Goal: Transaction & Acquisition: Purchase product/service

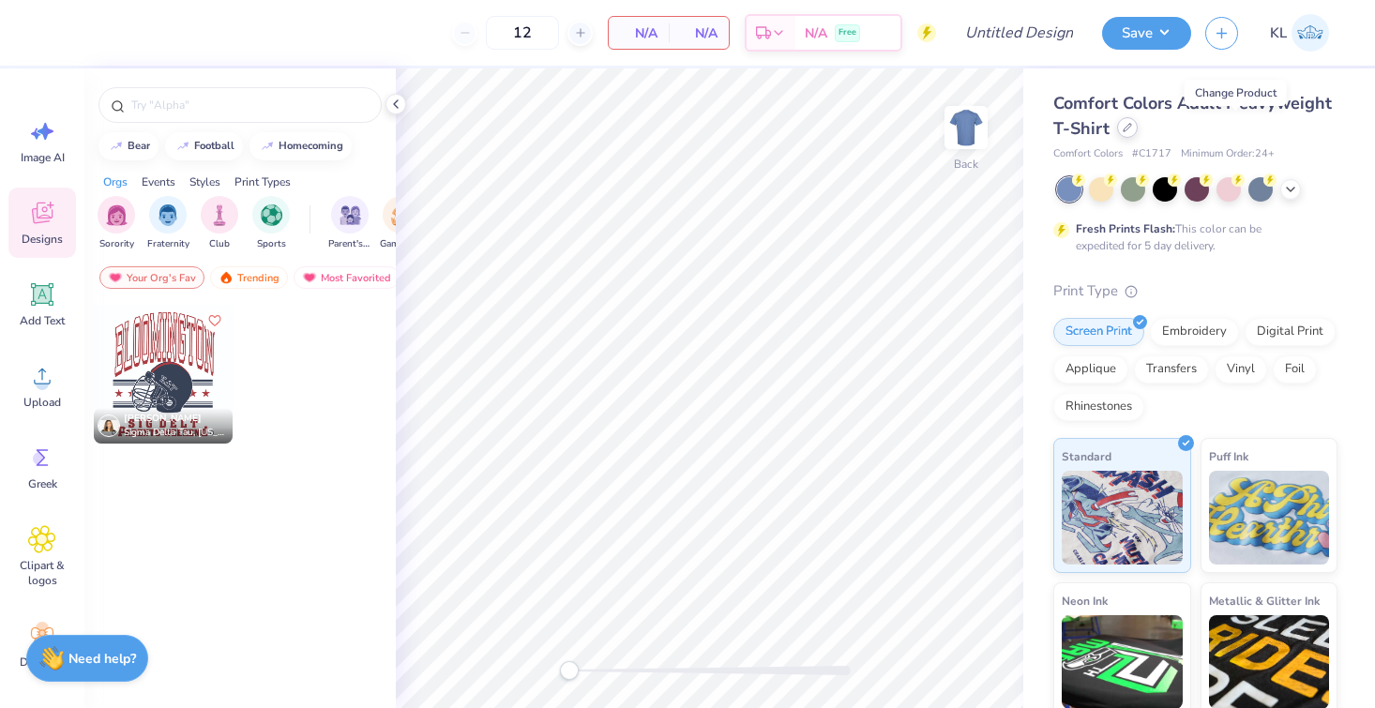
click at [1138, 133] on div at bounding box center [1127, 127] width 21 height 21
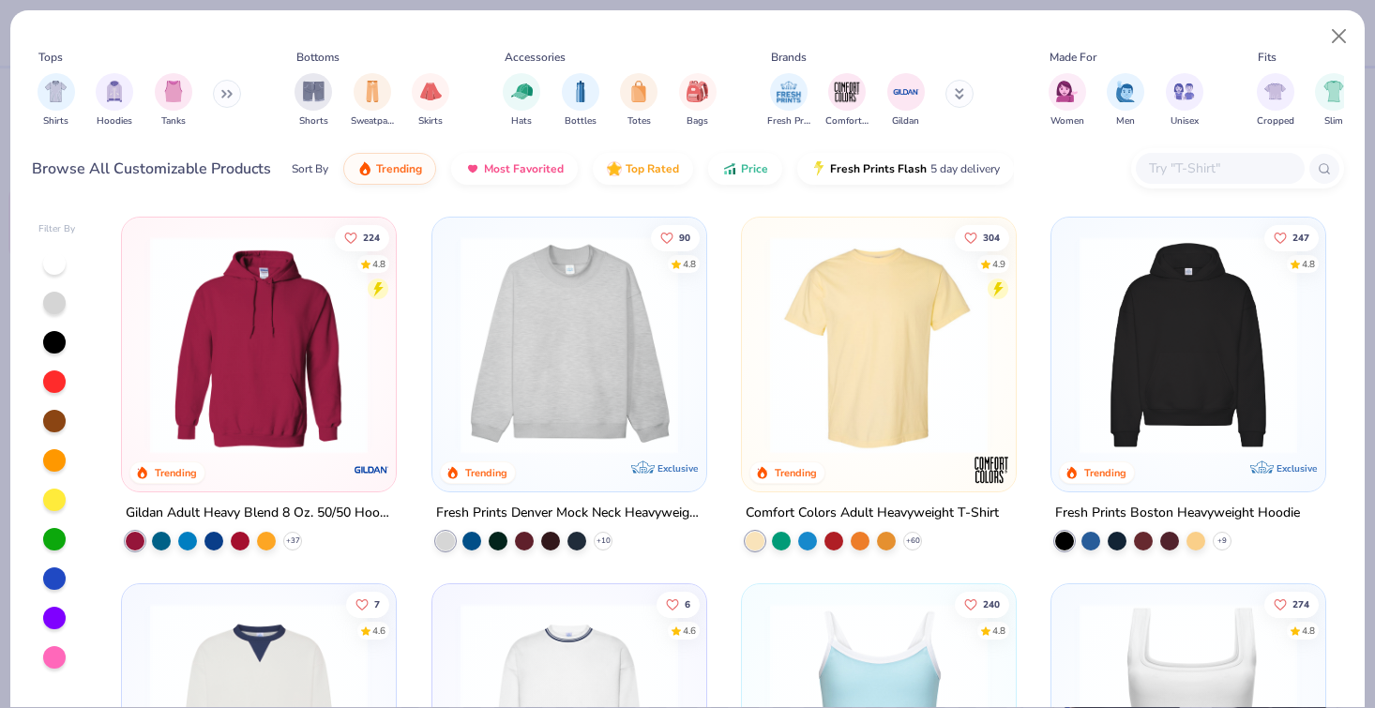
click at [585, 353] on img at bounding box center [569, 345] width 236 height 218
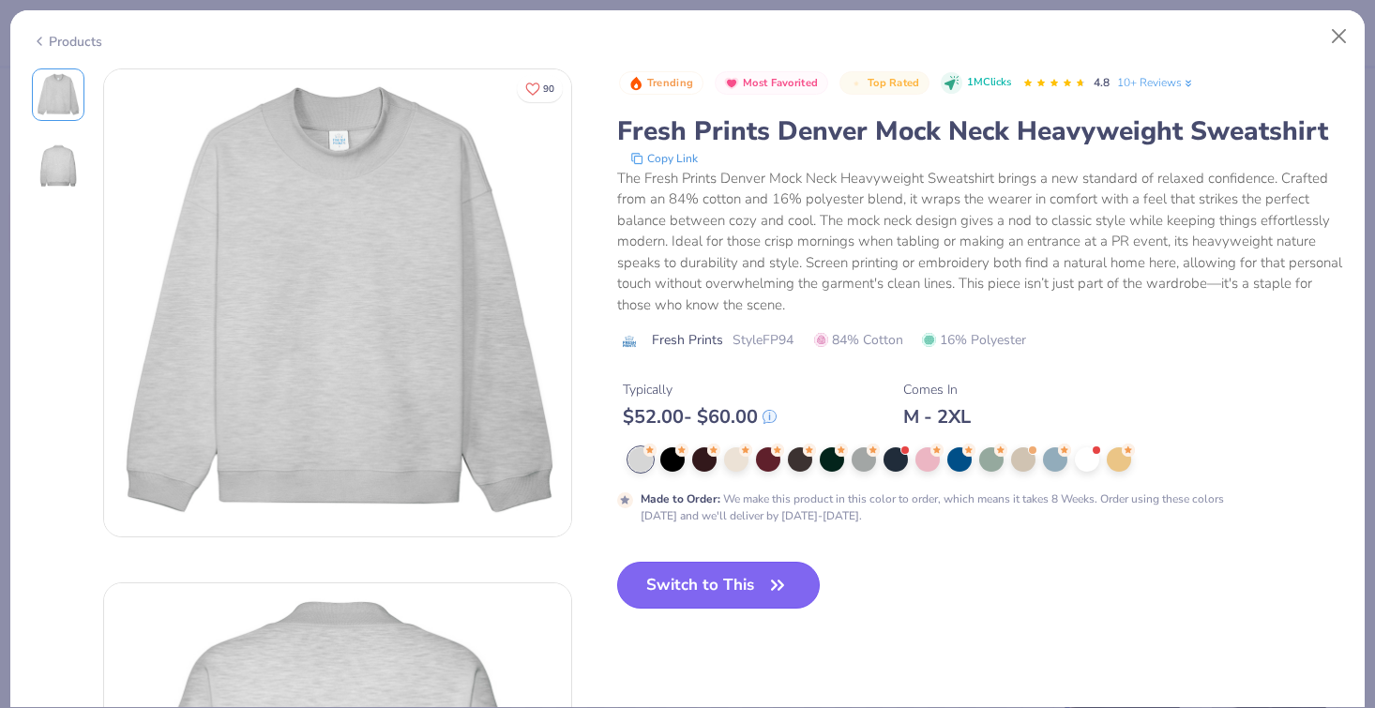
click at [755, 570] on button "Switch to This" at bounding box center [719, 585] width 204 height 47
type input "50"
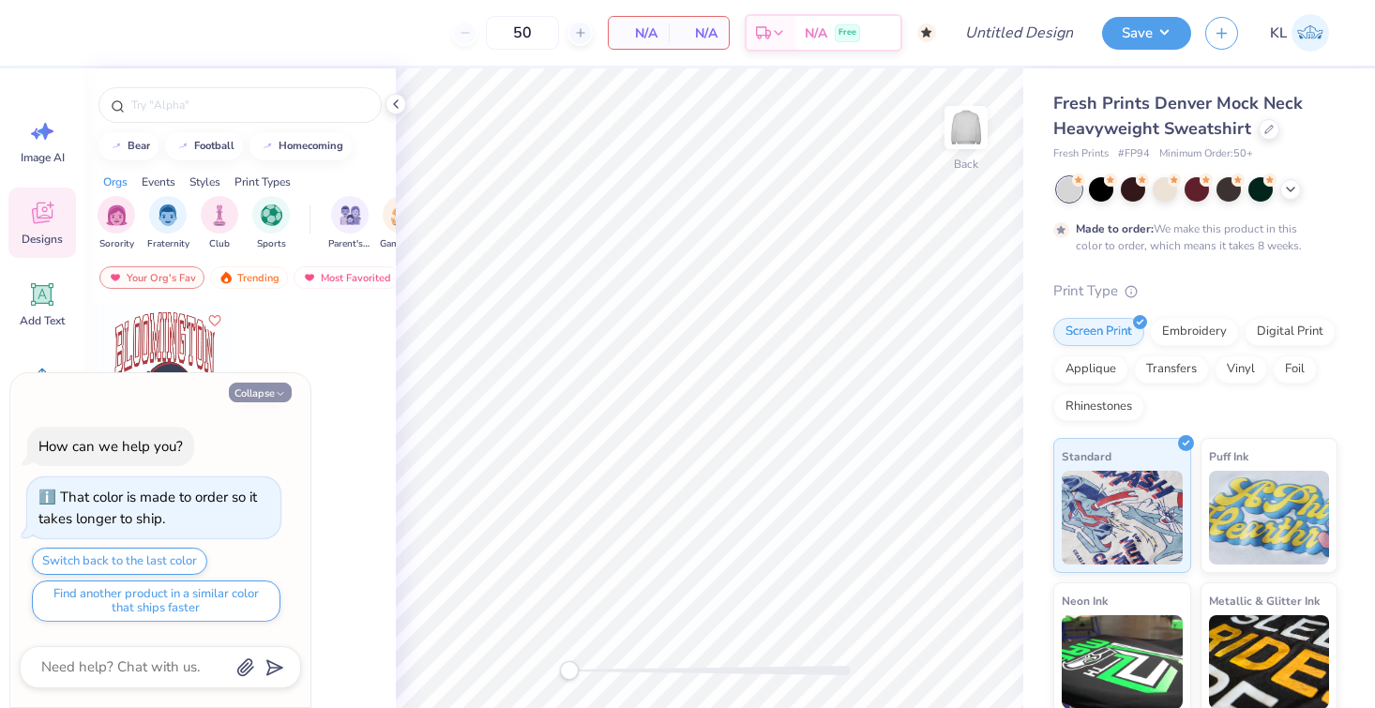
click at [267, 393] on button "Collapse" at bounding box center [260, 393] width 63 height 20
type textarea "x"
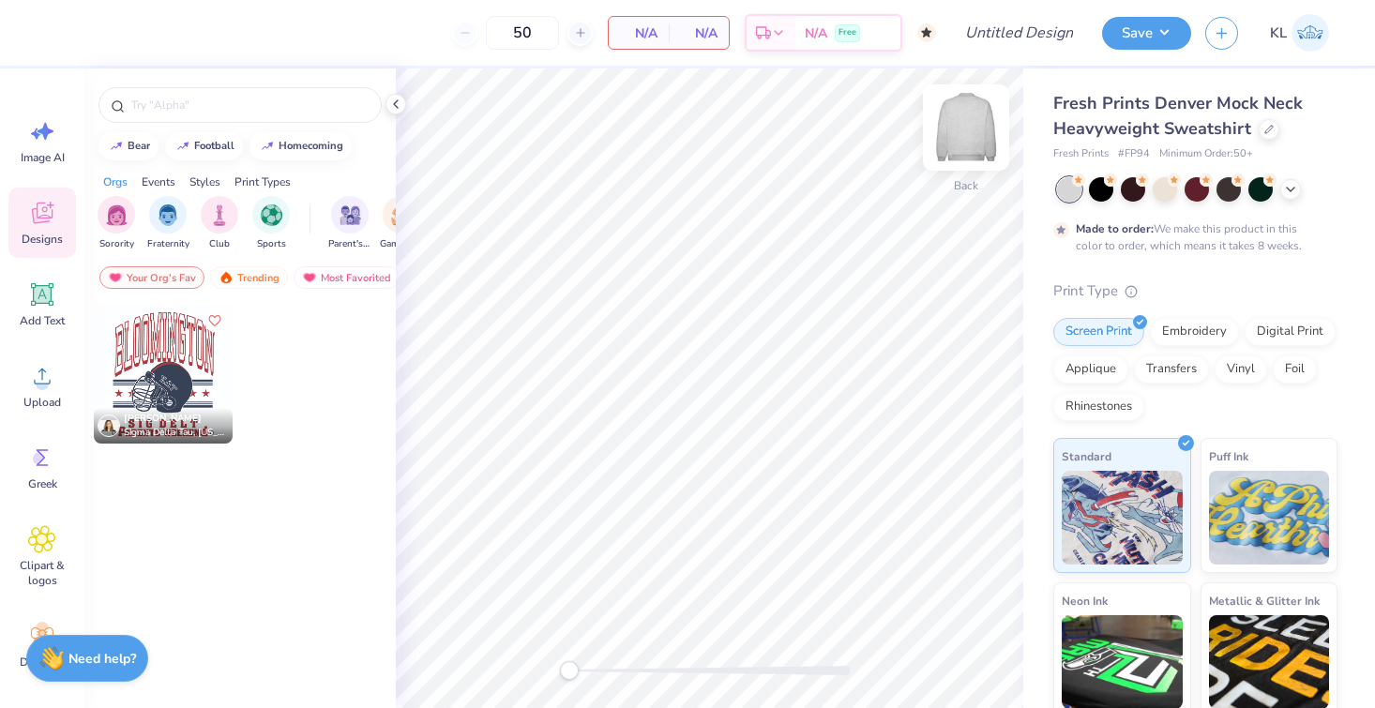
click at [966, 125] on img at bounding box center [966, 127] width 75 height 75
click at [970, 132] on img at bounding box center [966, 127] width 75 height 75
click at [1269, 129] on icon at bounding box center [1268, 127] width 9 height 9
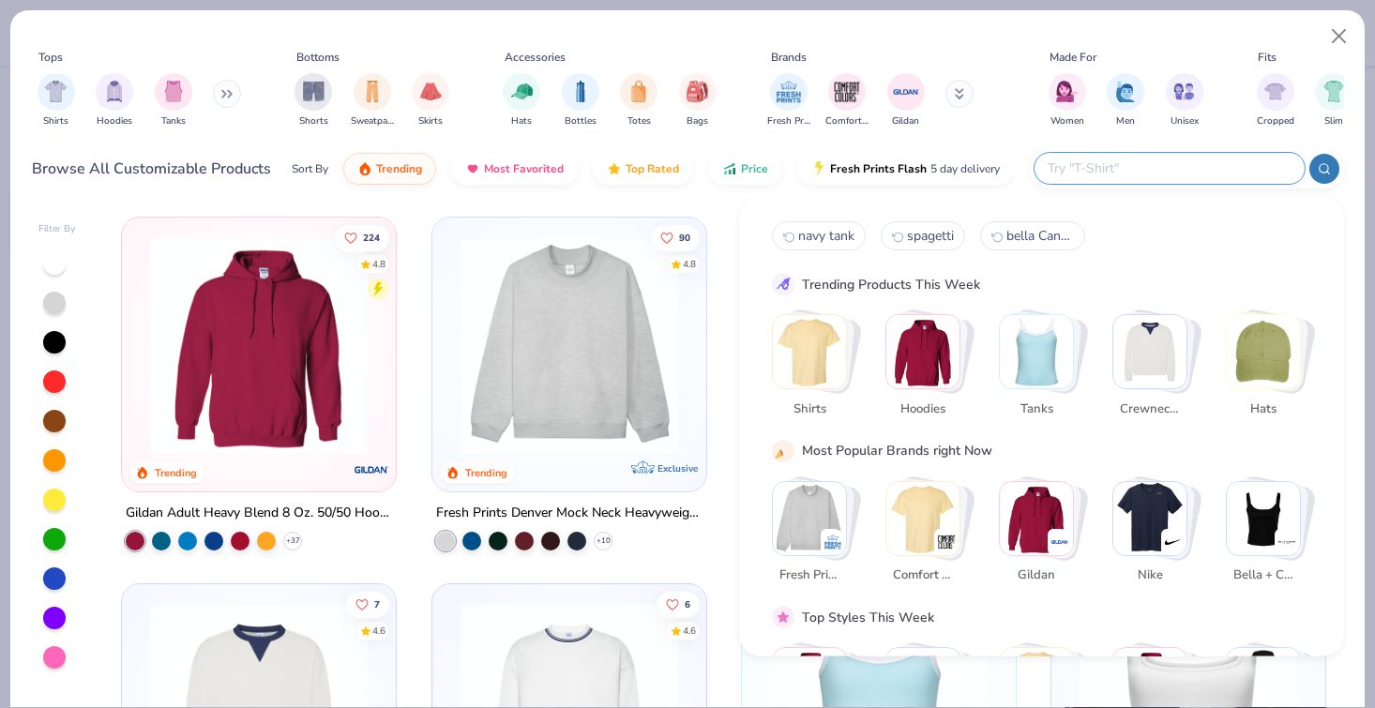
click at [1190, 174] on input "text" at bounding box center [1169, 169] width 246 height 22
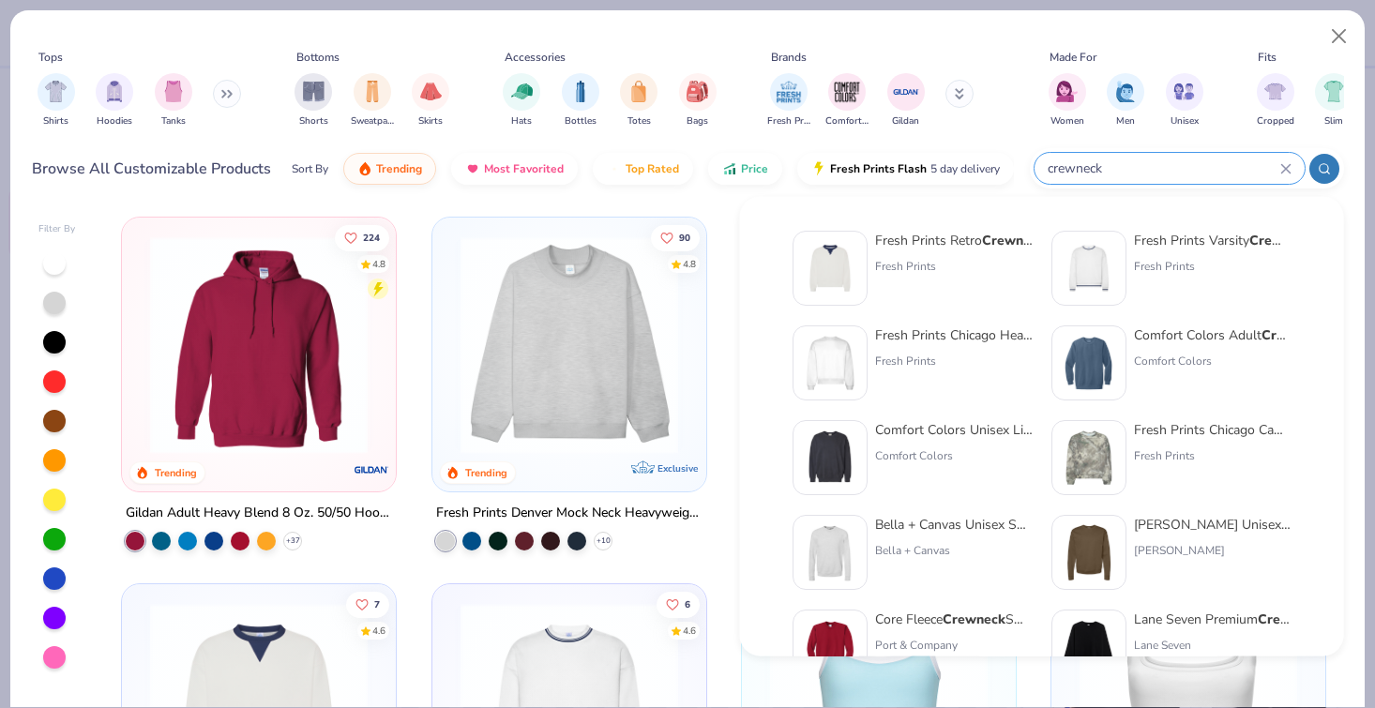
type input "crewneck"
click at [951, 346] on div "Fresh Prints Chicago Heavyweight Crewneck Fresh Prints" at bounding box center [954, 362] width 158 height 75
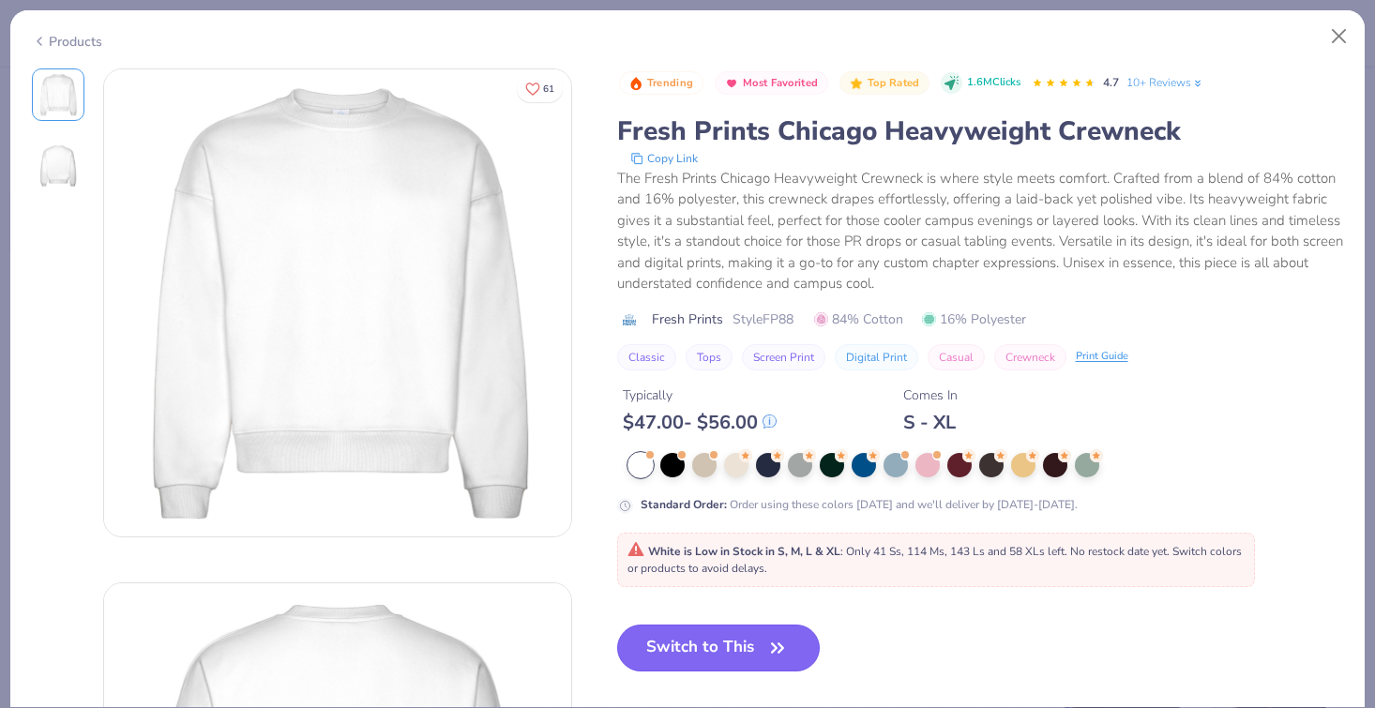
click at [761, 647] on button "Switch to This" at bounding box center [719, 648] width 204 height 47
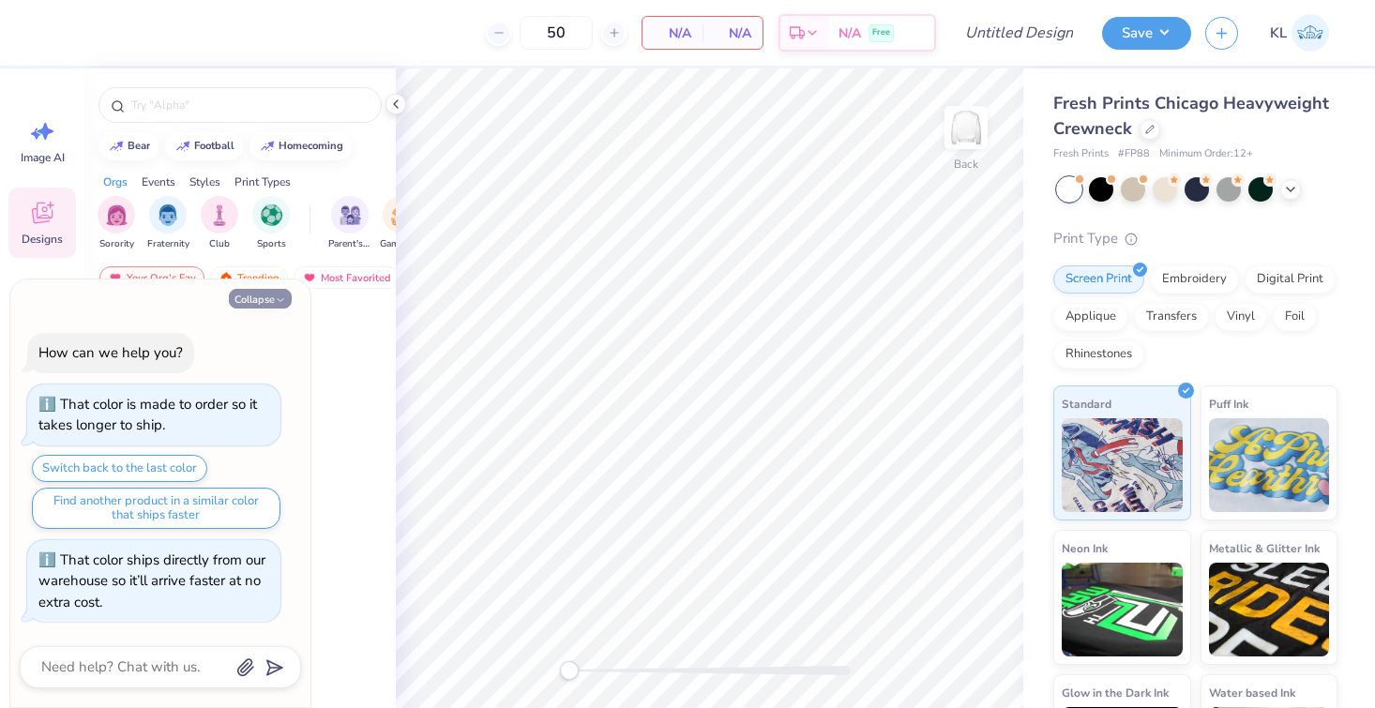
click at [252, 300] on button "Collapse" at bounding box center [260, 299] width 63 height 20
type textarea "x"
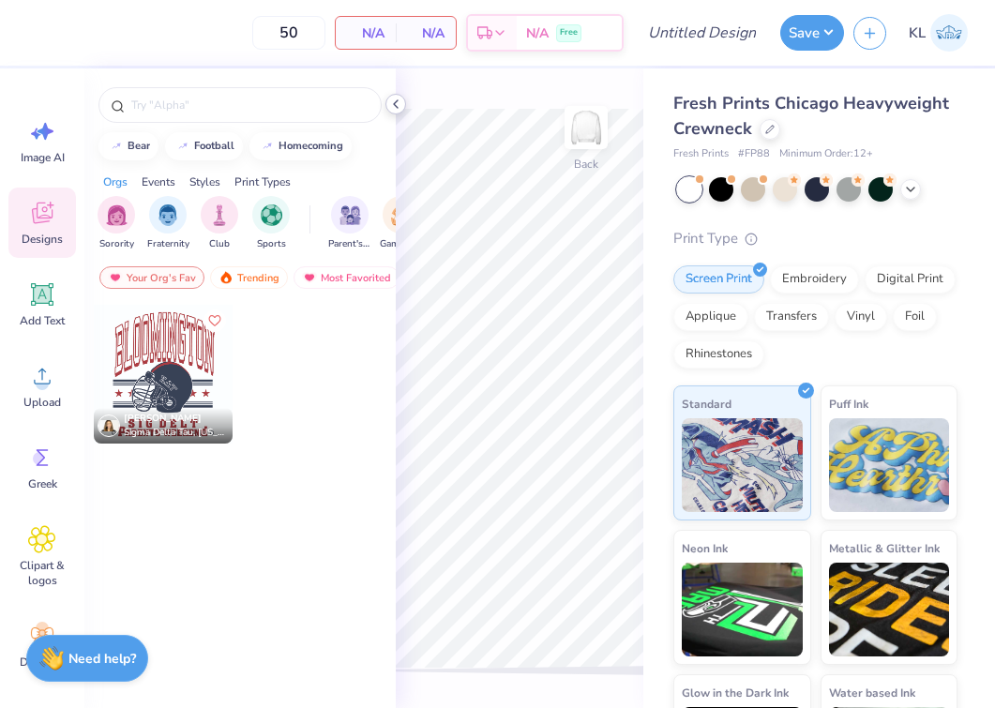
click at [394, 107] on icon at bounding box center [395, 104] width 15 height 15
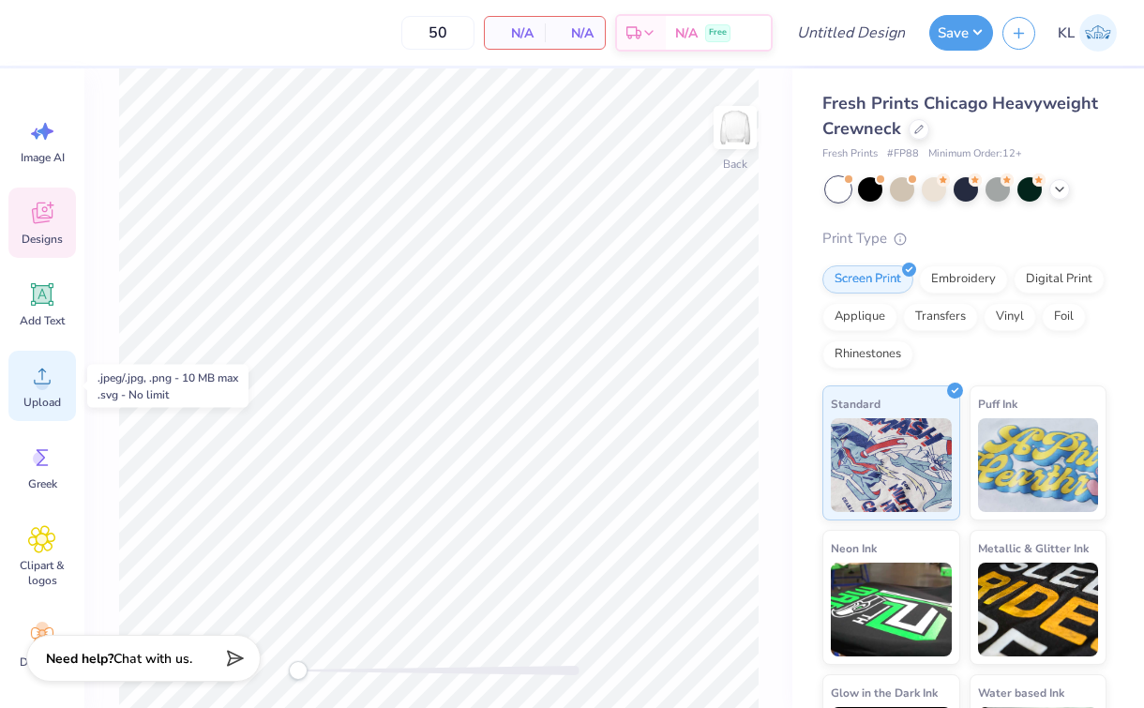
click at [41, 399] on span "Upload" at bounding box center [42, 402] width 38 height 15
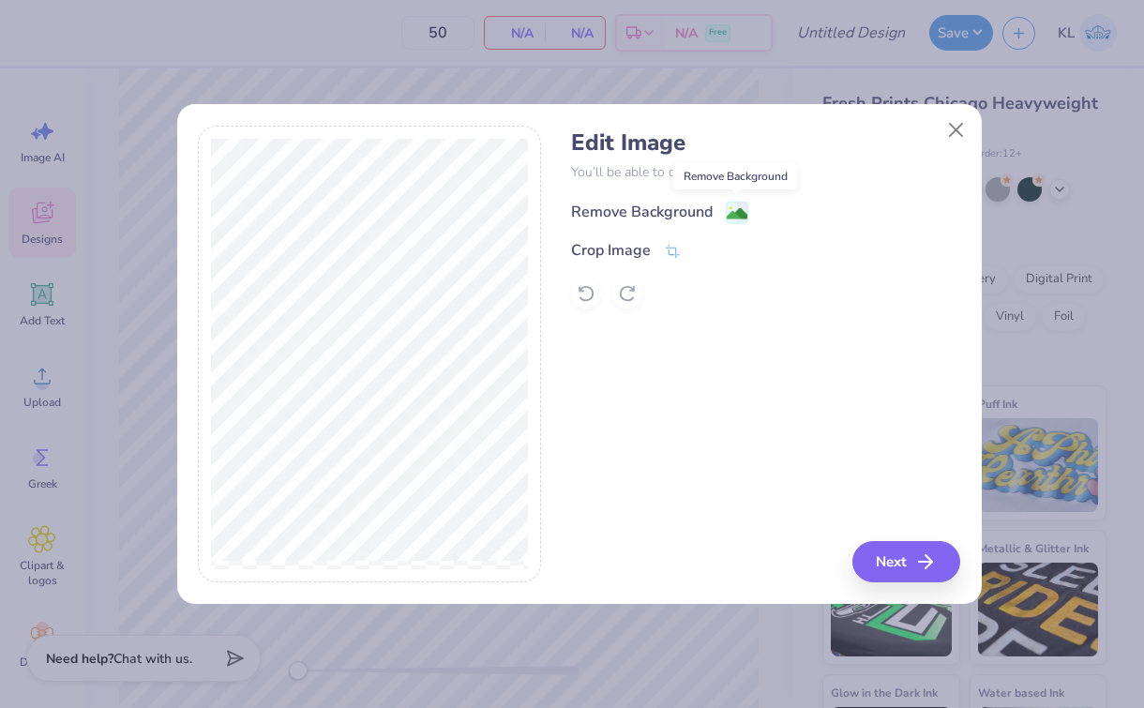
click at [733, 208] on image at bounding box center [737, 214] width 21 height 21
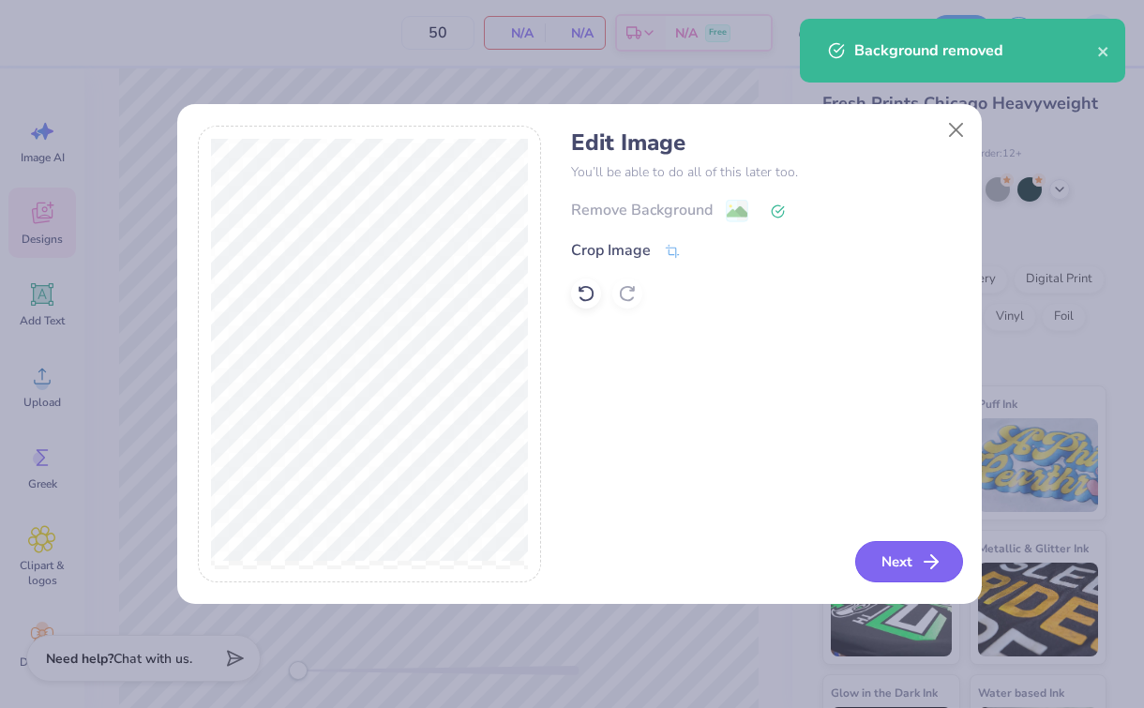
click at [909, 571] on button "Next" at bounding box center [909, 561] width 108 height 41
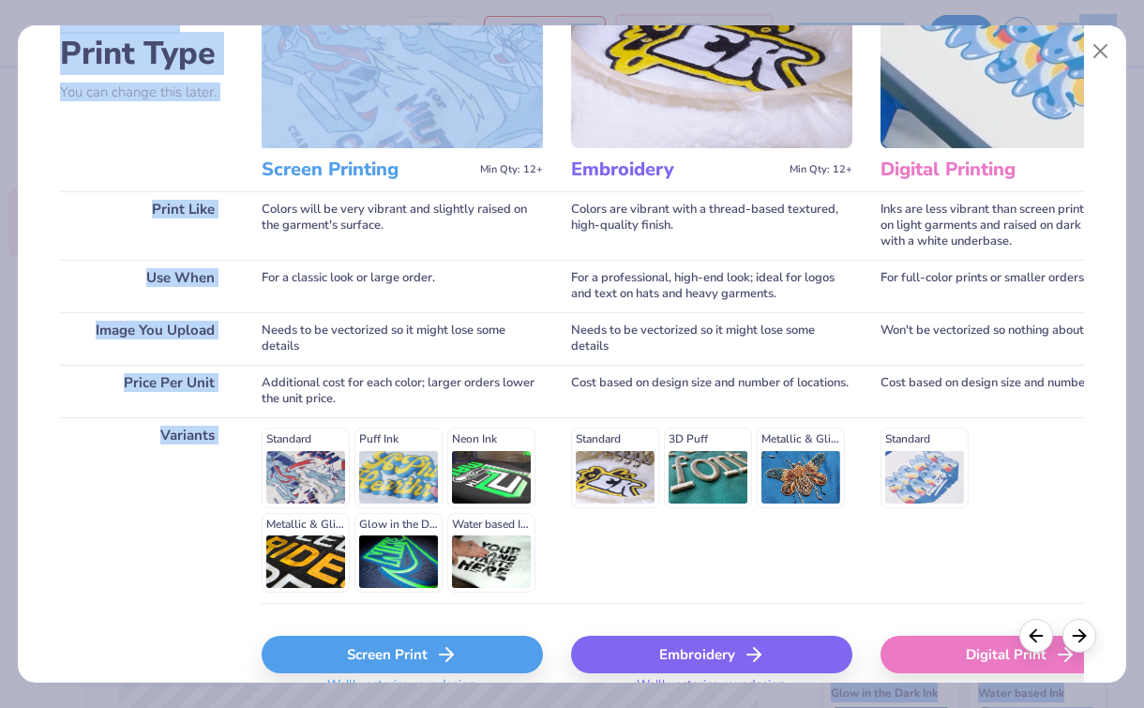
scroll to position [227, 0]
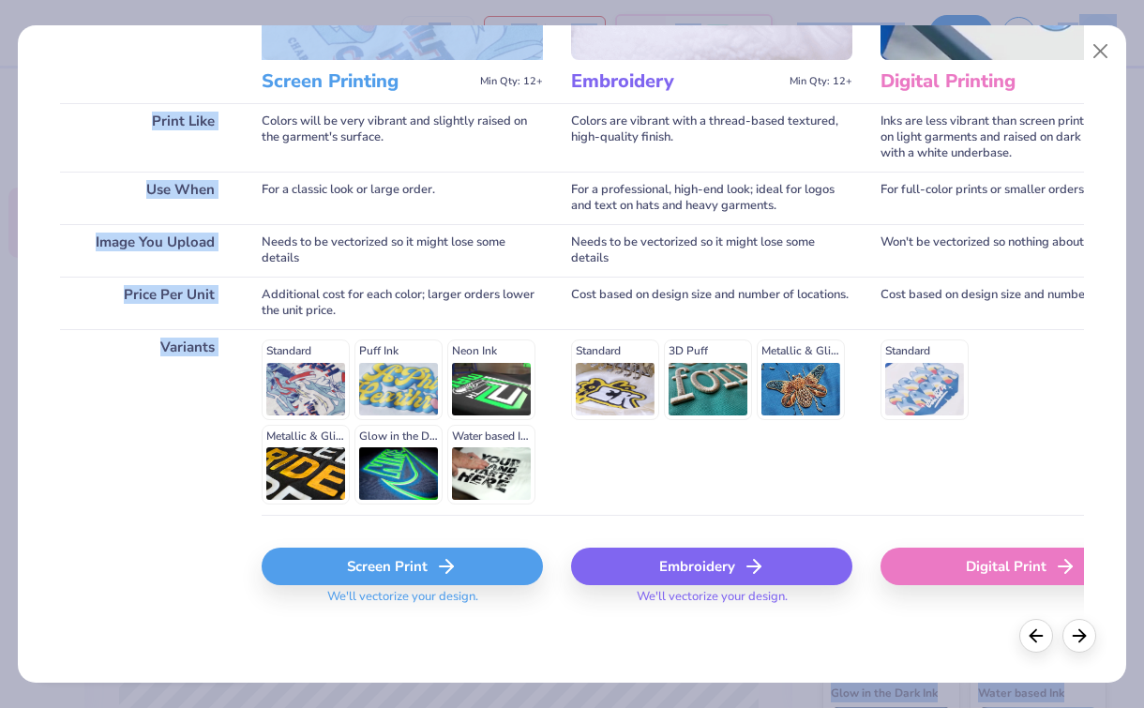
drag, startPoint x: 262, startPoint y: 307, endPoint x: 401, endPoint y: 754, distance: 468.7
click at [401, 707] on html "50 N/A Per Item N/A Total Est. Delivery N/A Free Design Title Save KL Image AI …" at bounding box center [572, 354] width 1144 height 708
click at [407, 563] on div "Screen Print" at bounding box center [402, 567] width 281 height 38
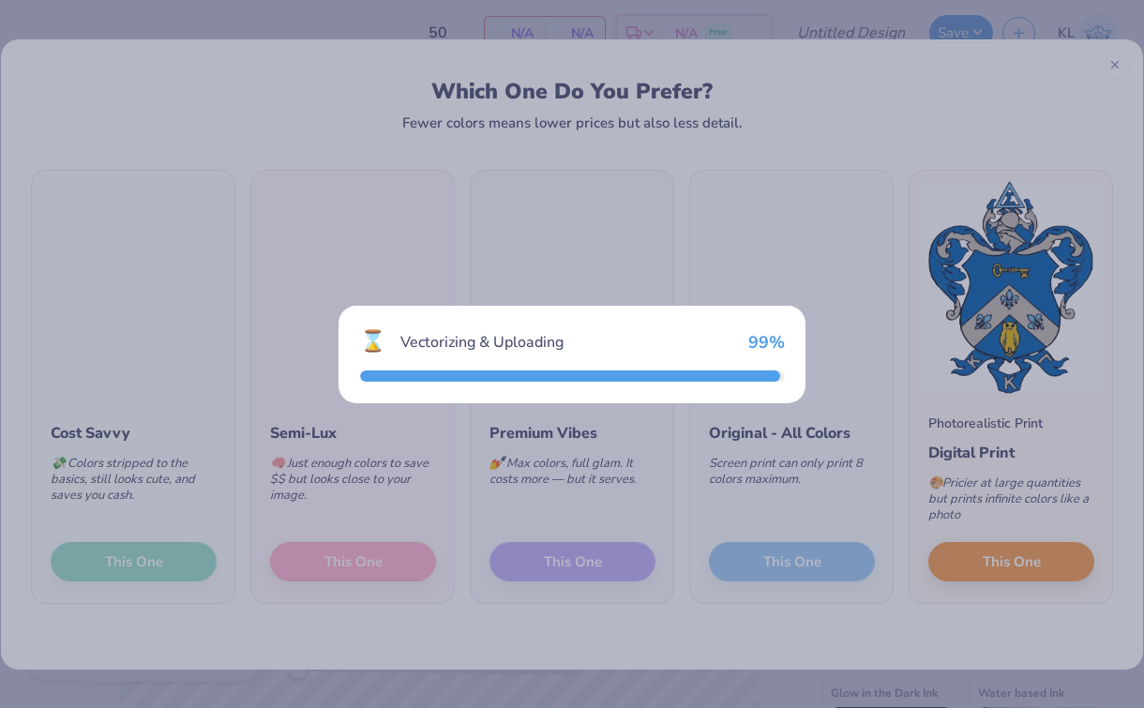
click at [760, 237] on div "⌛ Vectorizing & Uploading 99 %" at bounding box center [572, 354] width 1144 height 708
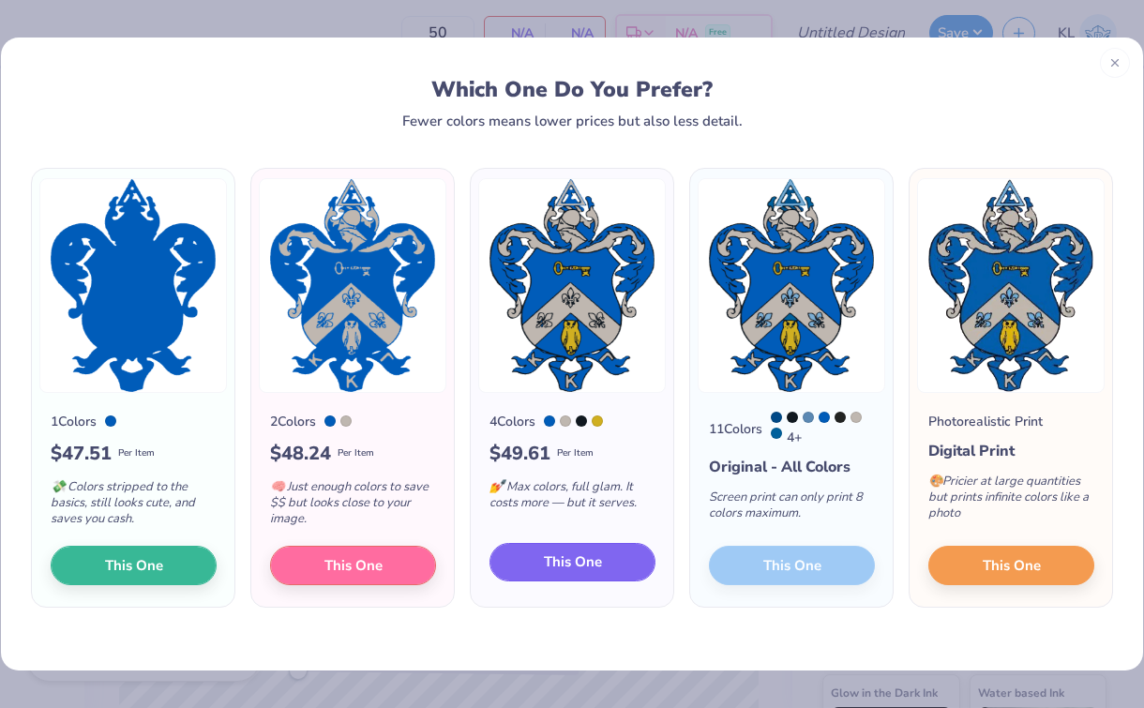
click at [560, 562] on span "This One" at bounding box center [573, 562] width 58 height 22
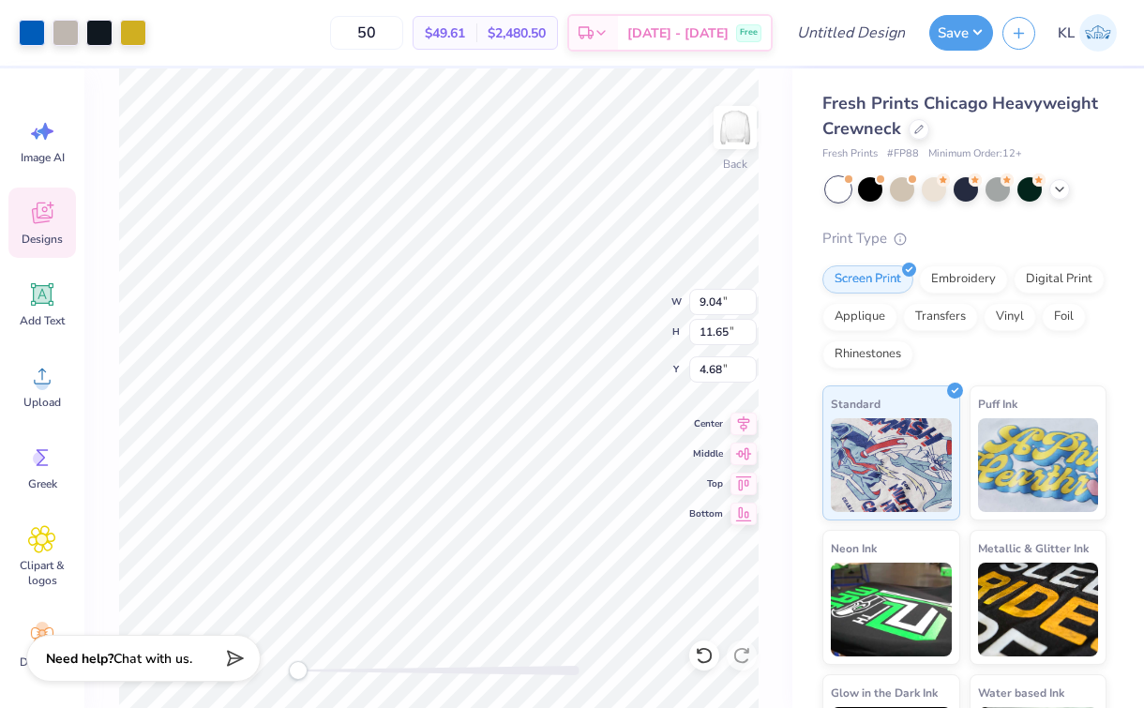
type input "6.57"
type input "8.46"
type input "7.86"
click at [52, 299] on icon at bounding box center [42, 294] width 28 height 28
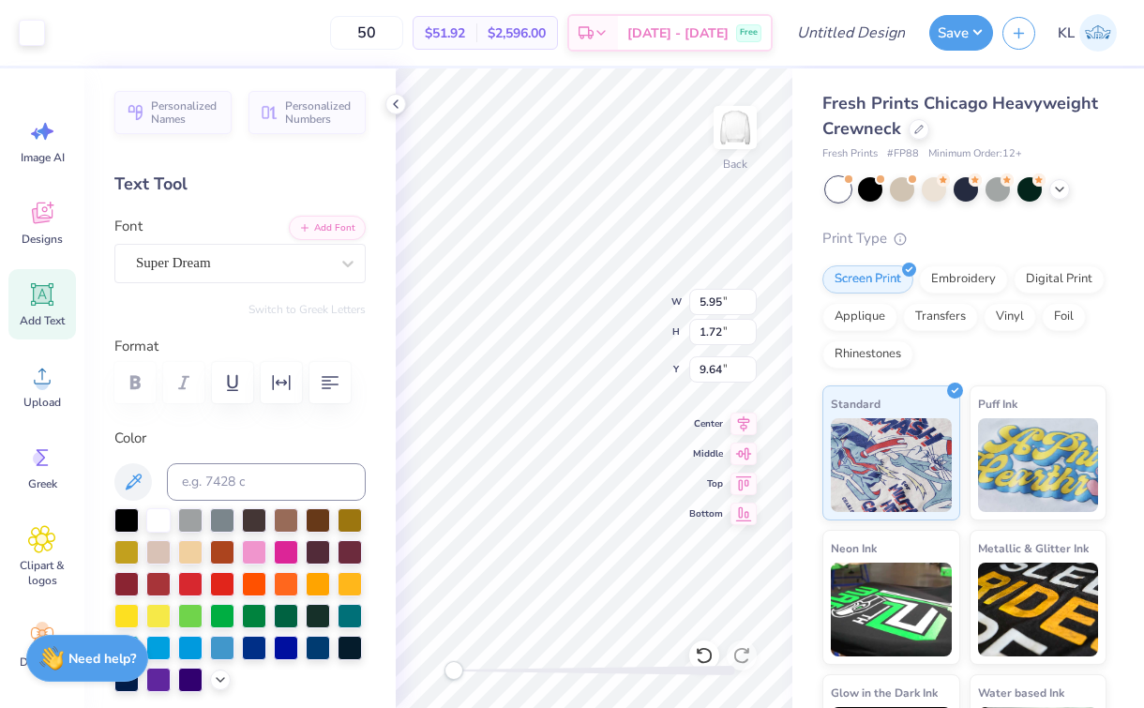
scroll to position [15, 2]
click at [225, 276] on div "Super Dream" at bounding box center [232, 263] width 197 height 29
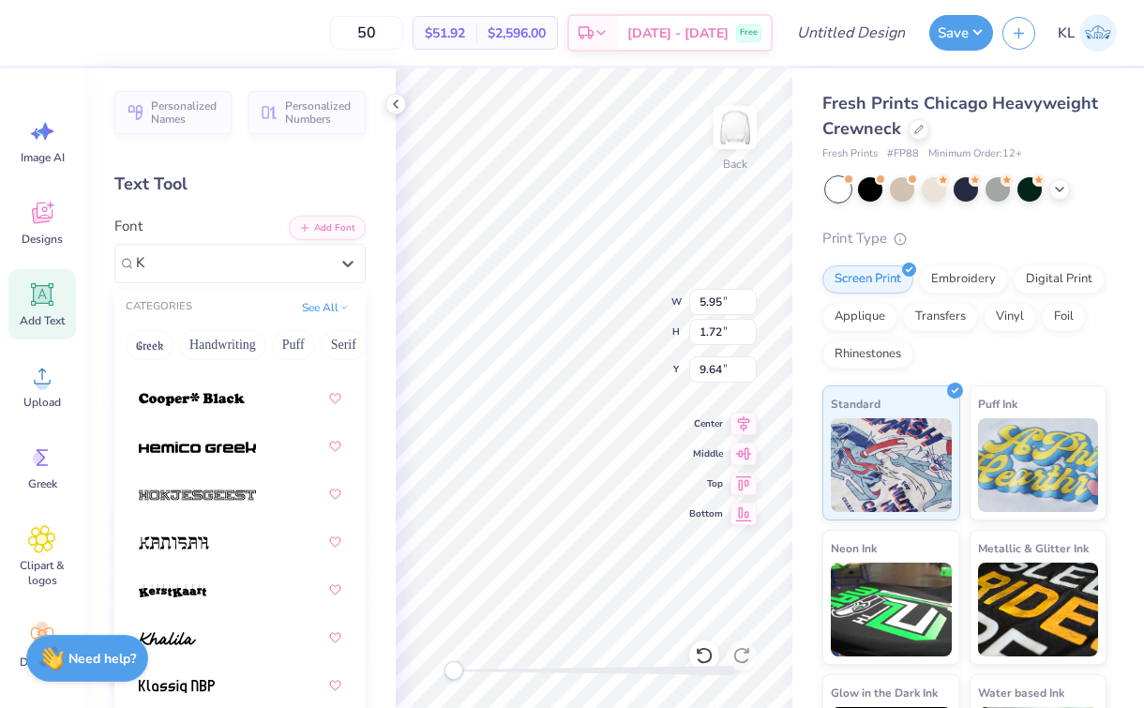
scroll to position [0, 0]
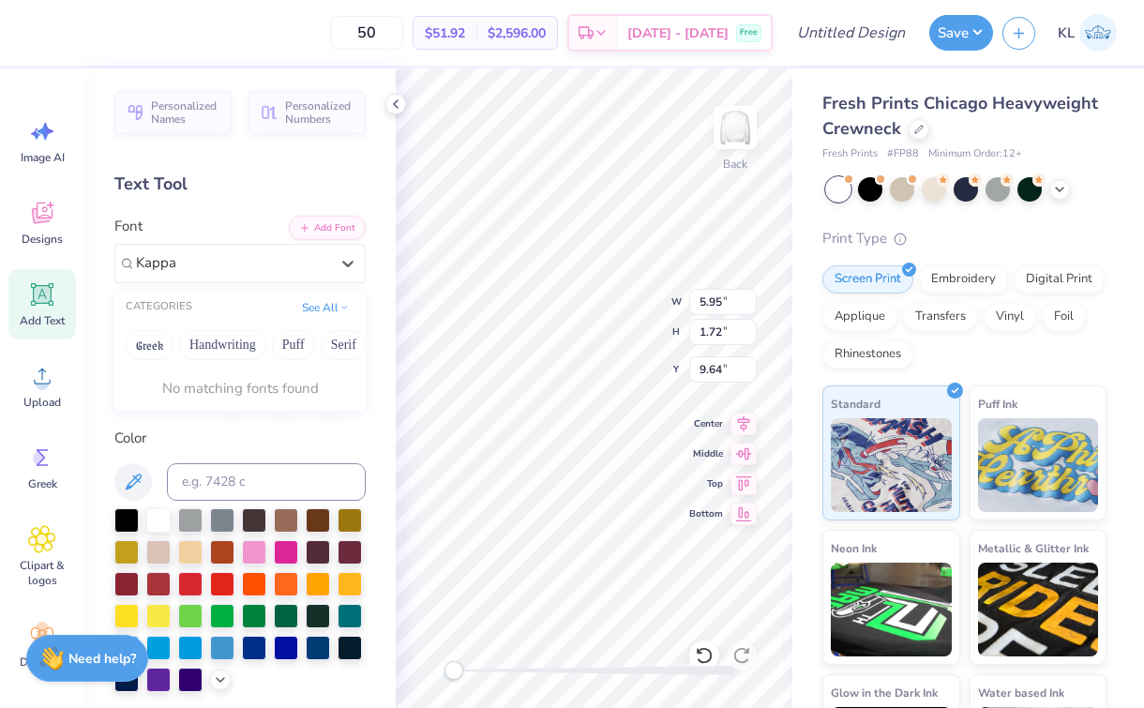
type input "Kappa"
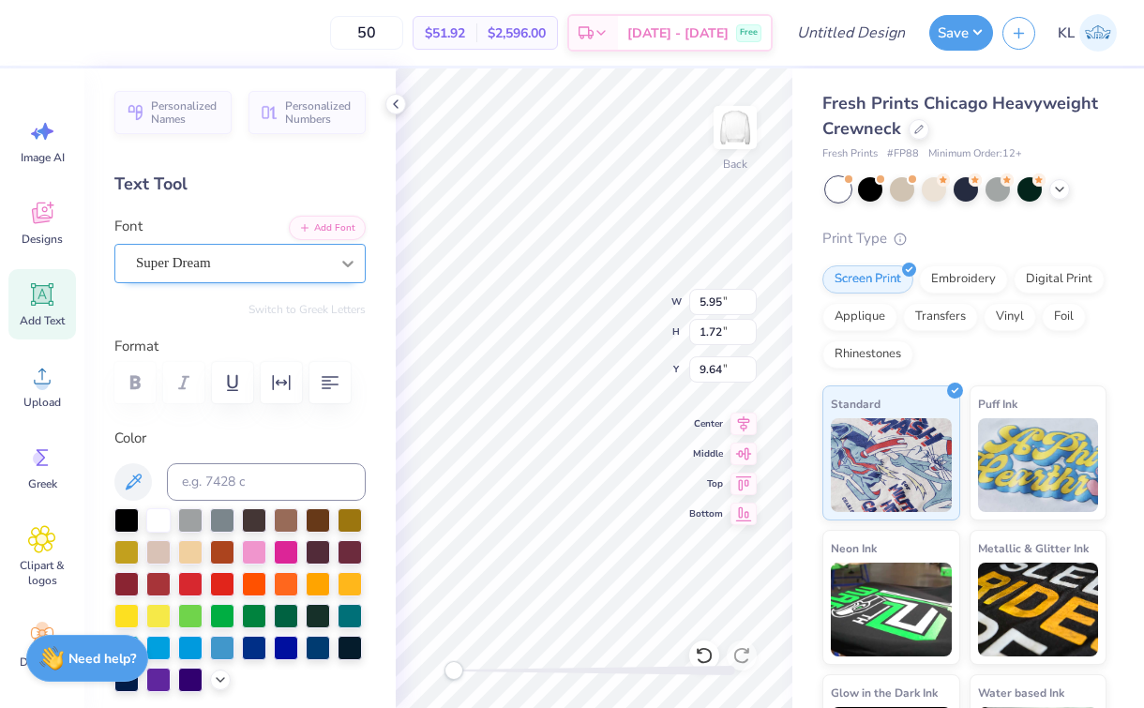
type textarea "Kappa"
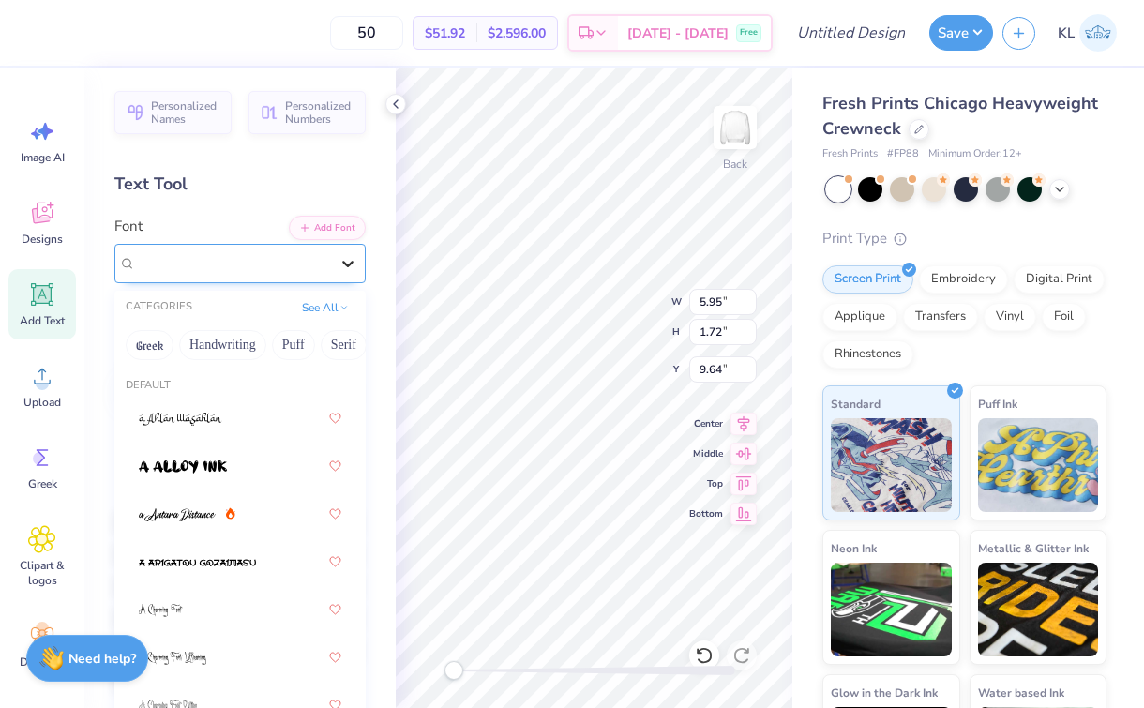
click at [331, 257] on div at bounding box center [348, 264] width 34 height 34
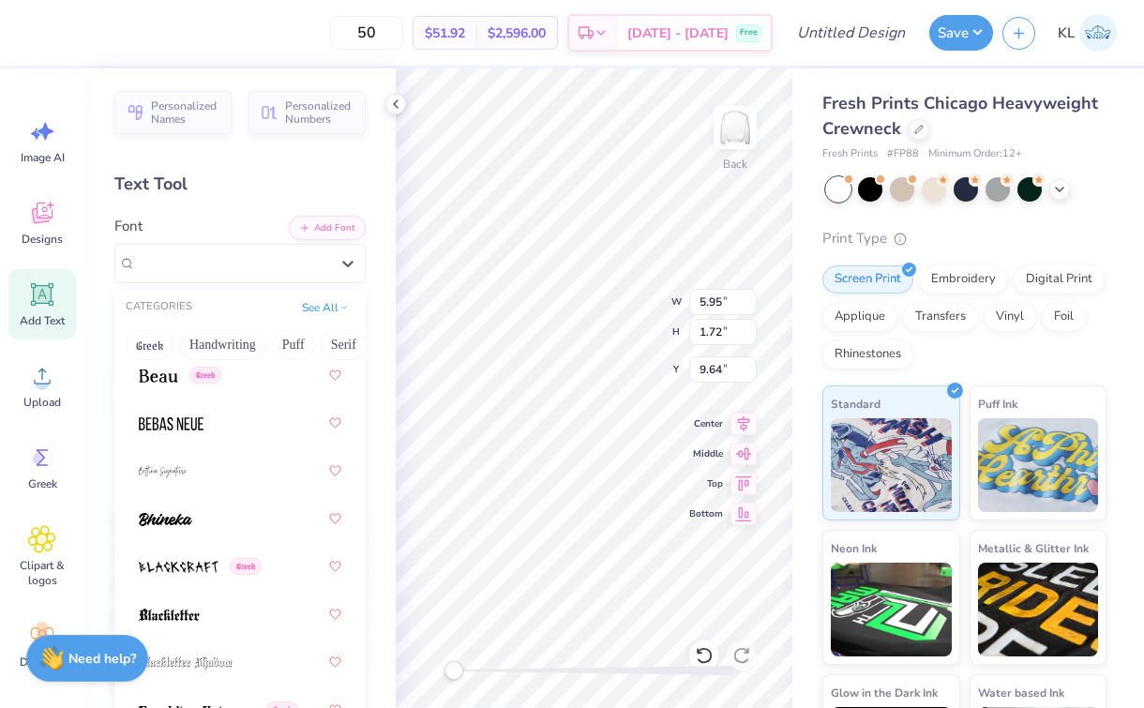
scroll to position [1264, 0]
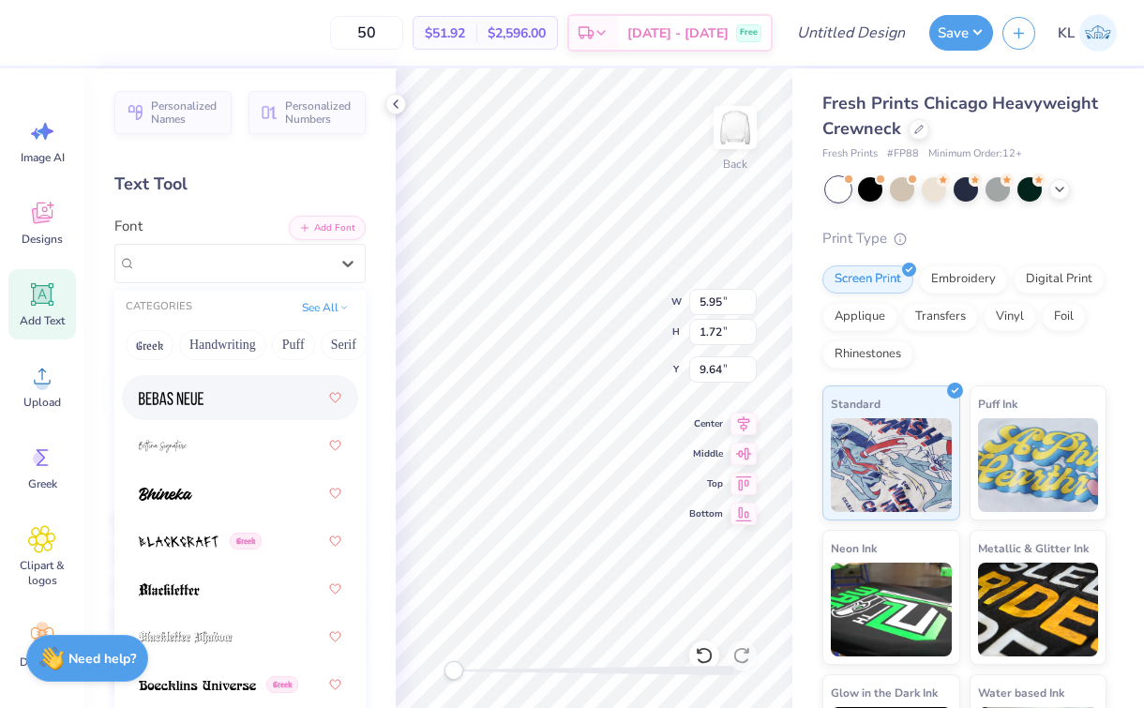
click at [223, 394] on div at bounding box center [240, 398] width 203 height 34
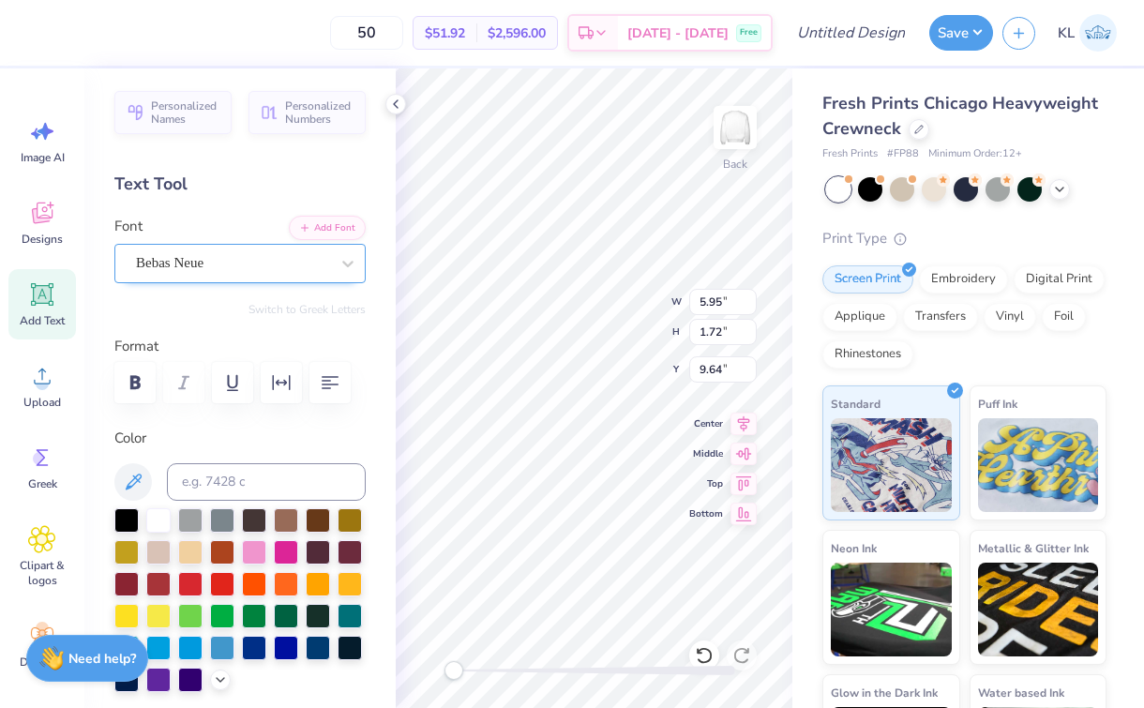
click at [249, 264] on div "Bebas Neue" at bounding box center [232, 263] width 197 height 29
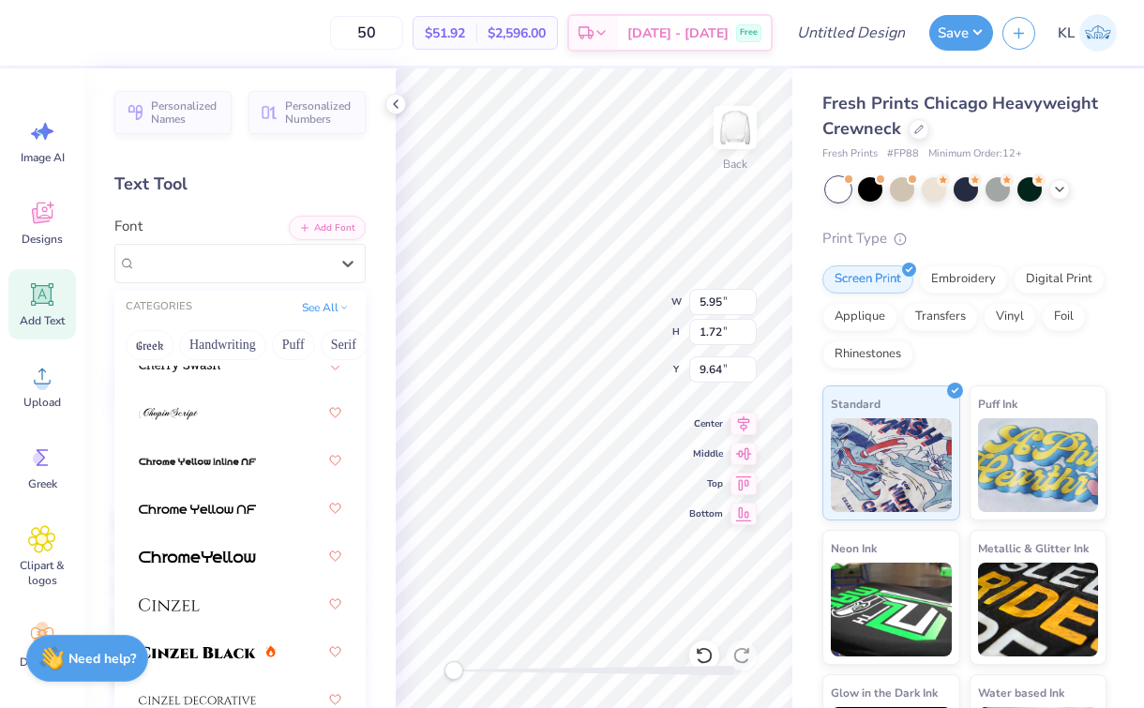
scroll to position [3071, 0]
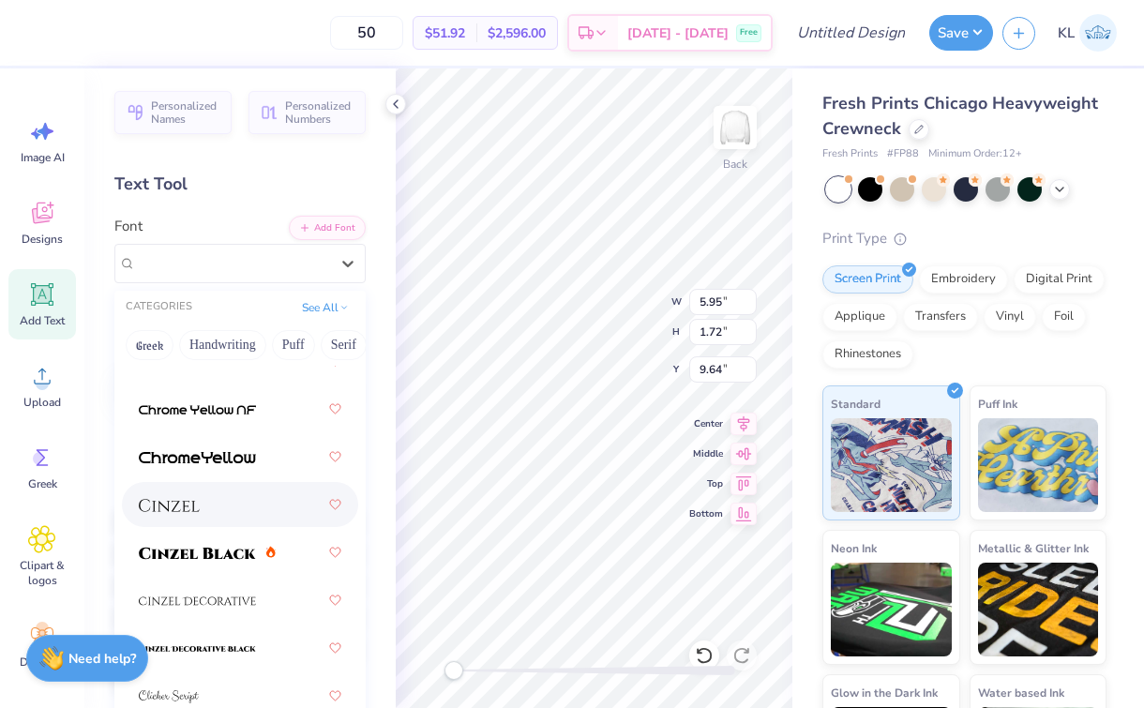
click at [222, 497] on div at bounding box center [240, 505] width 203 height 34
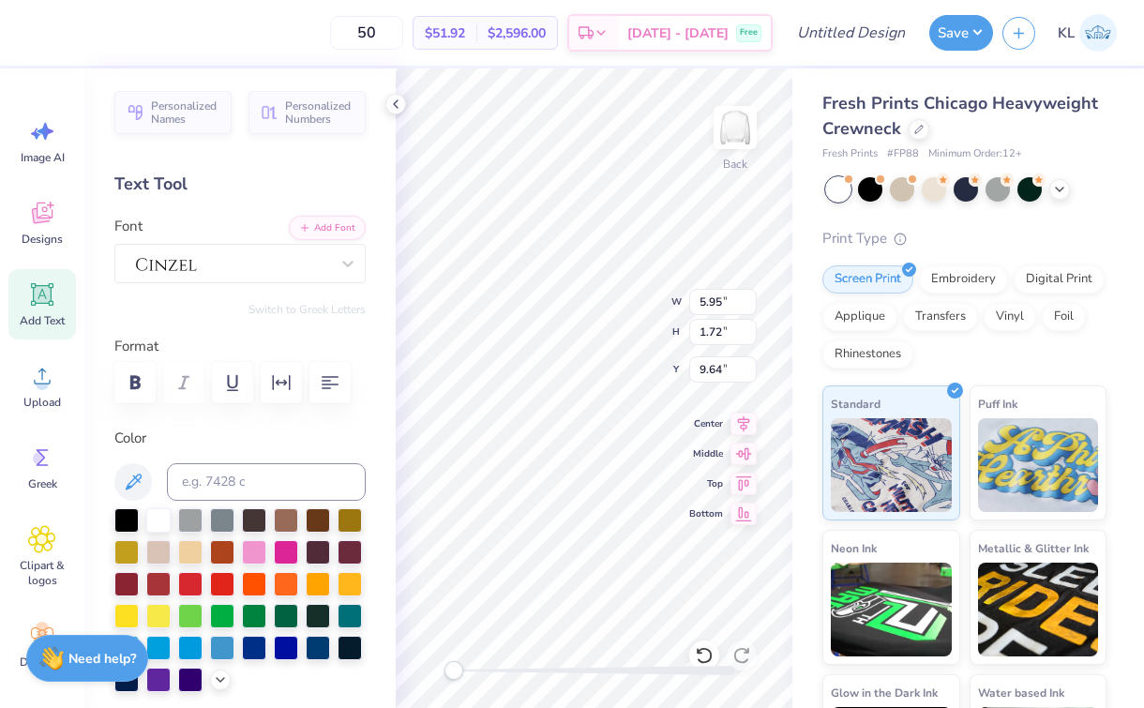
scroll to position [15, 3]
click at [583, 284] on div "Back W 5.95 5.95 " H 1.72 1.72 " Y 9.64 9.64 " Center Middle Top Bottom" at bounding box center [594, 388] width 397 height 640
click at [877, 186] on div at bounding box center [870, 187] width 24 height 24
type input "5.28"
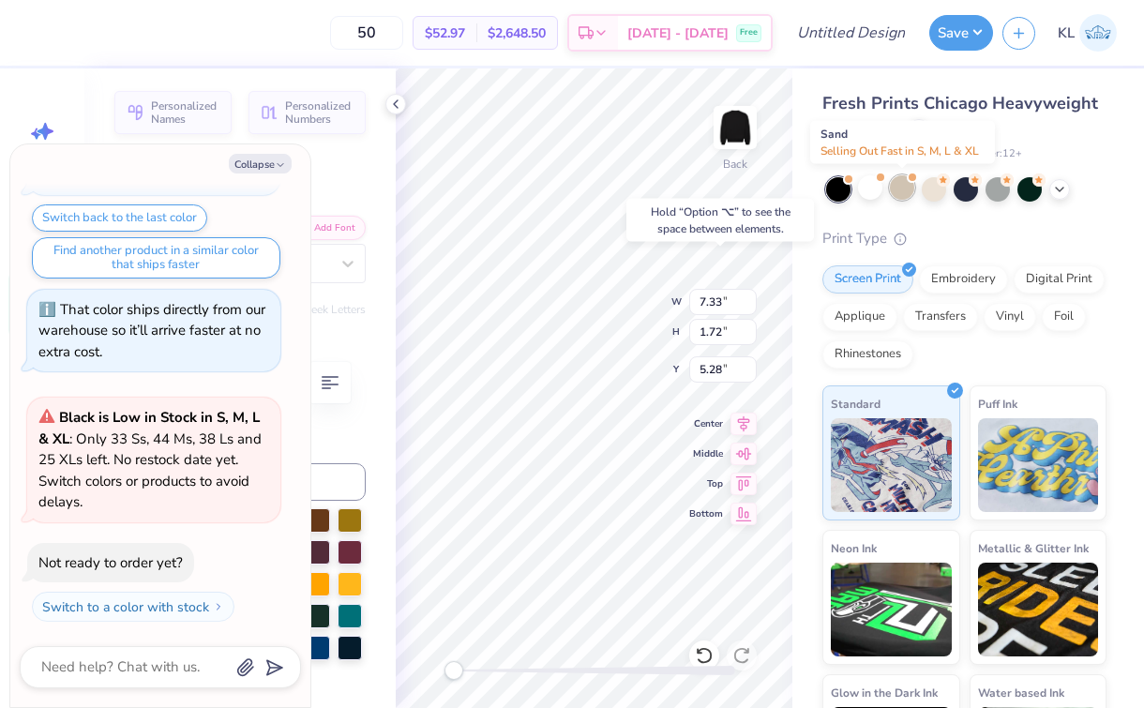
click at [906, 187] on div at bounding box center [902, 187] width 24 height 24
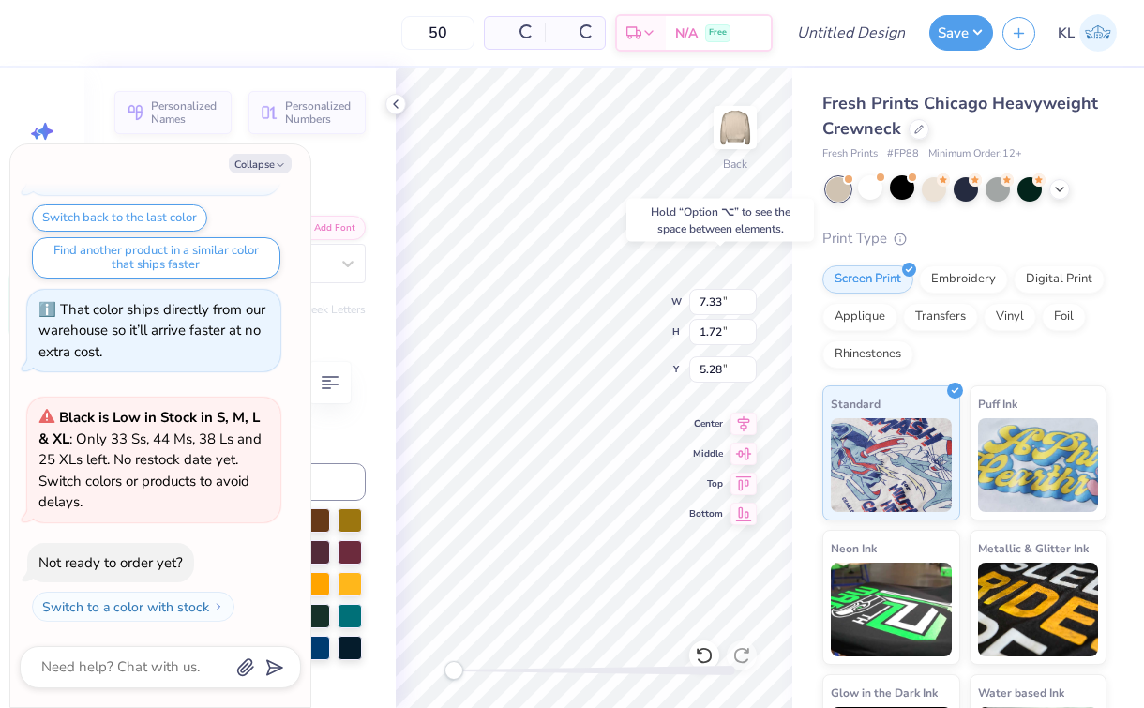
scroll to position [366, 0]
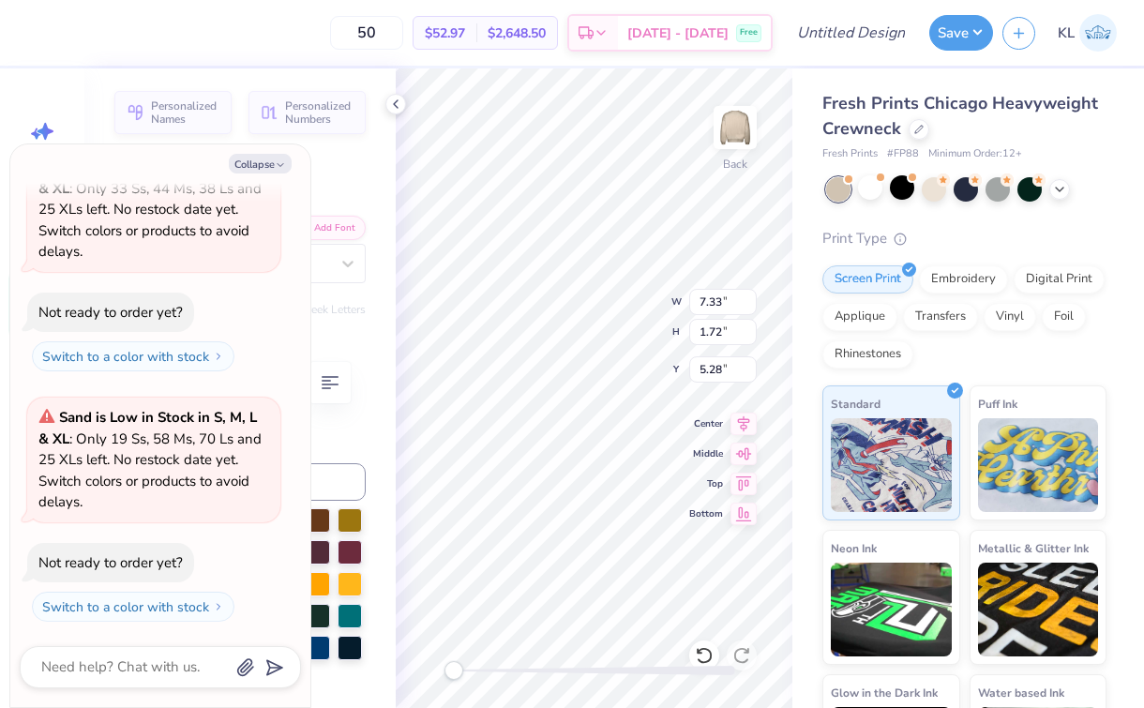
click at [949, 189] on div at bounding box center [966, 189] width 280 height 24
click at [976, 189] on div at bounding box center [966, 187] width 24 height 24
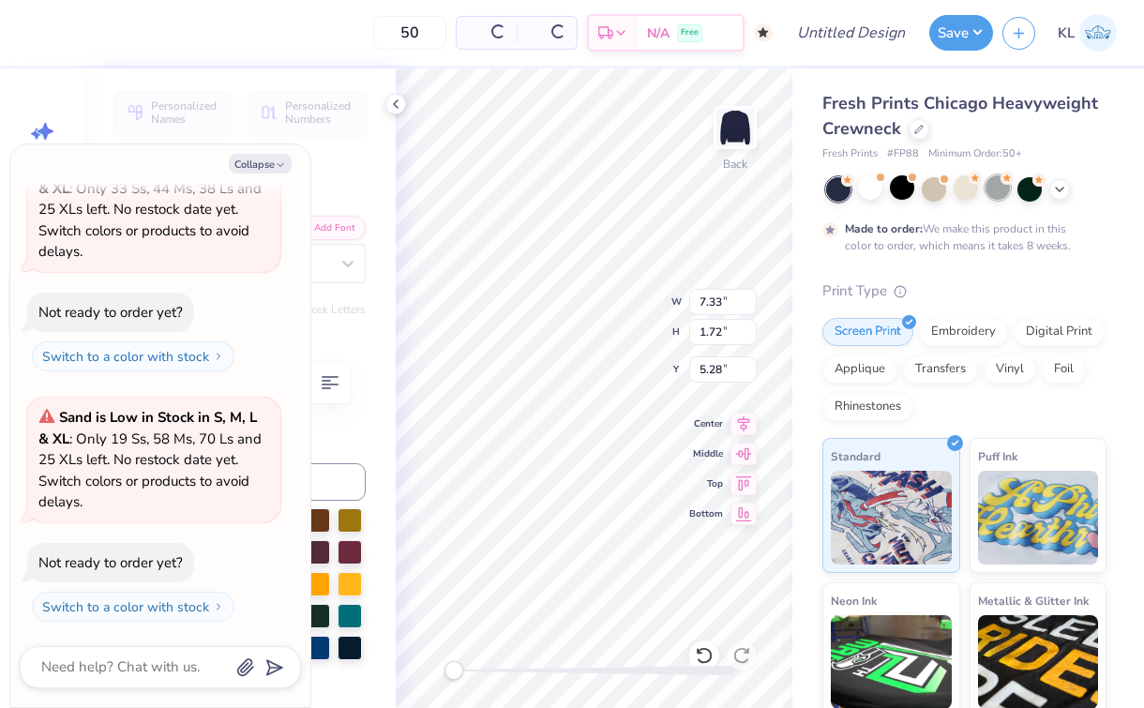
scroll to position [542, 0]
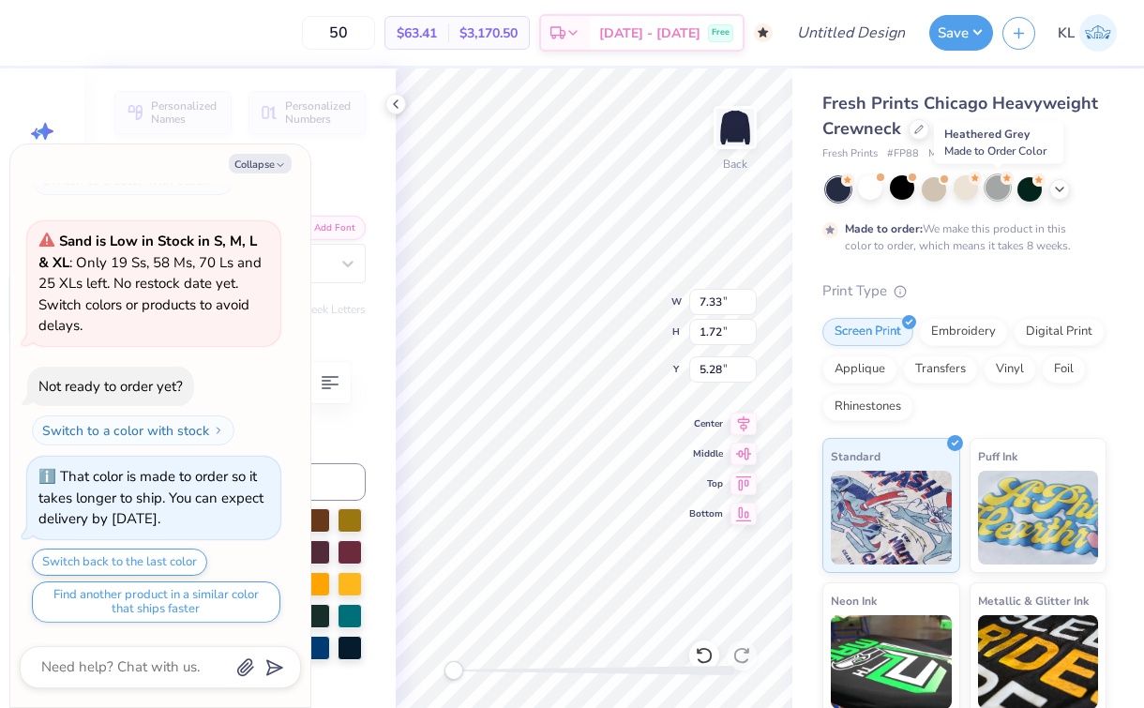
click at [1000, 187] on div at bounding box center [998, 187] width 24 height 24
click at [263, 157] on button "Collapse" at bounding box center [260, 164] width 63 height 20
type textarea "x"
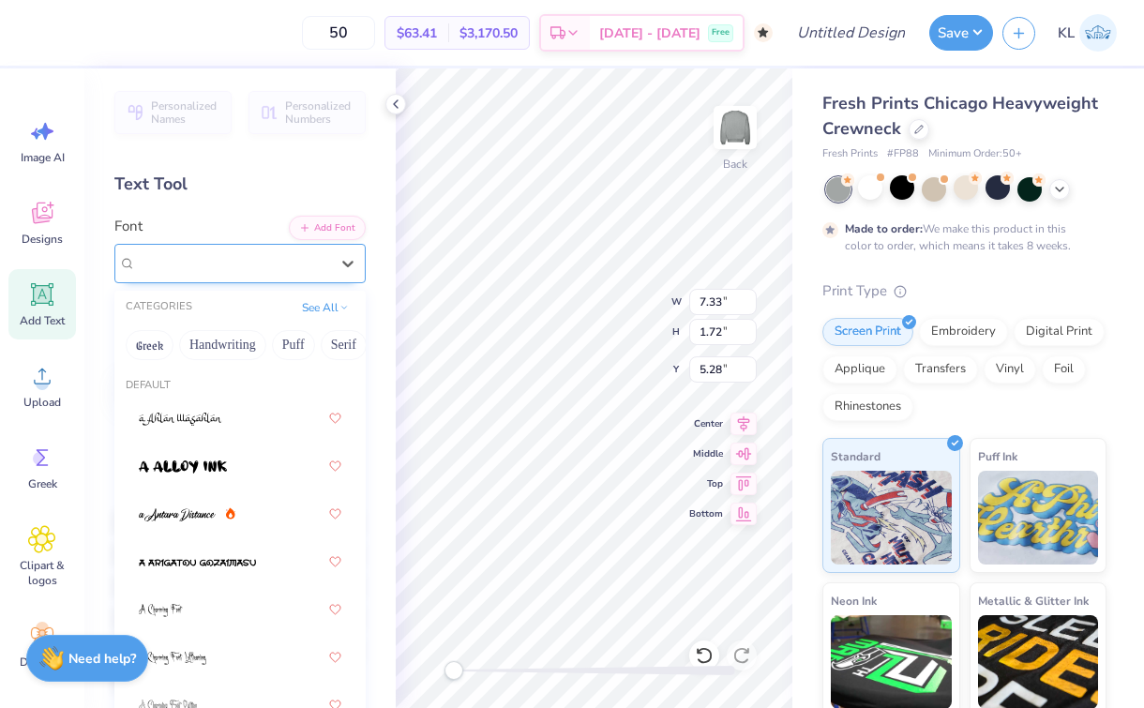
click at [298, 271] on div at bounding box center [232, 263] width 197 height 29
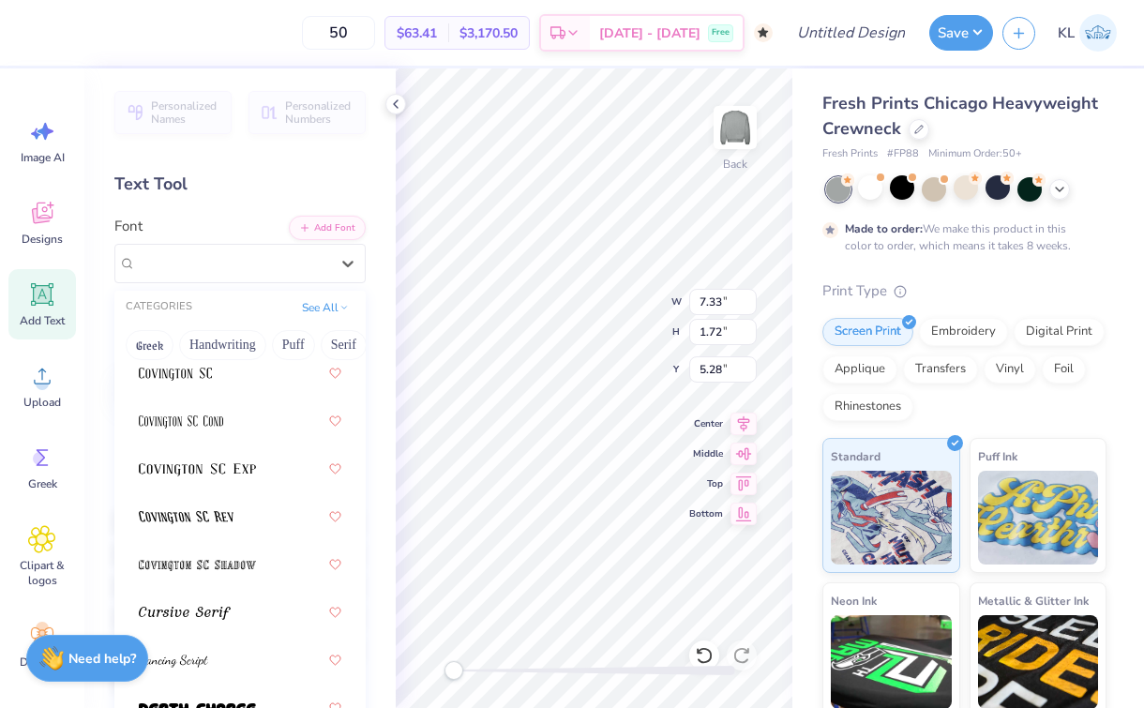
scroll to position [4267, 0]
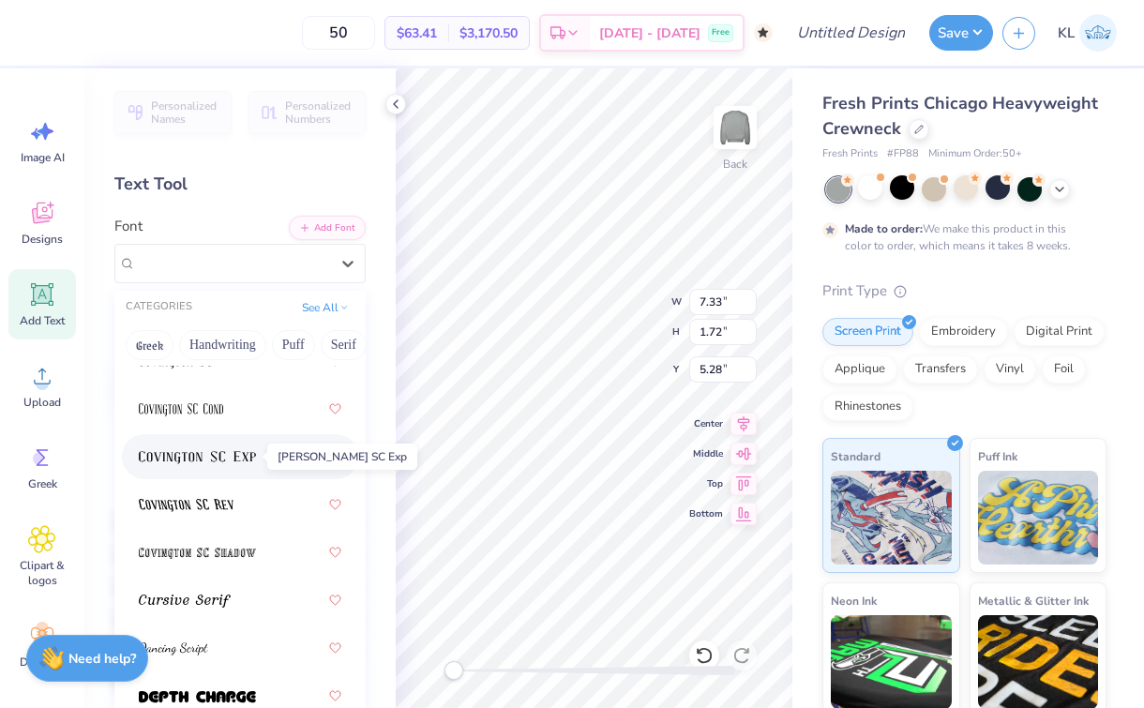
click at [249, 452] on img at bounding box center [197, 457] width 117 height 13
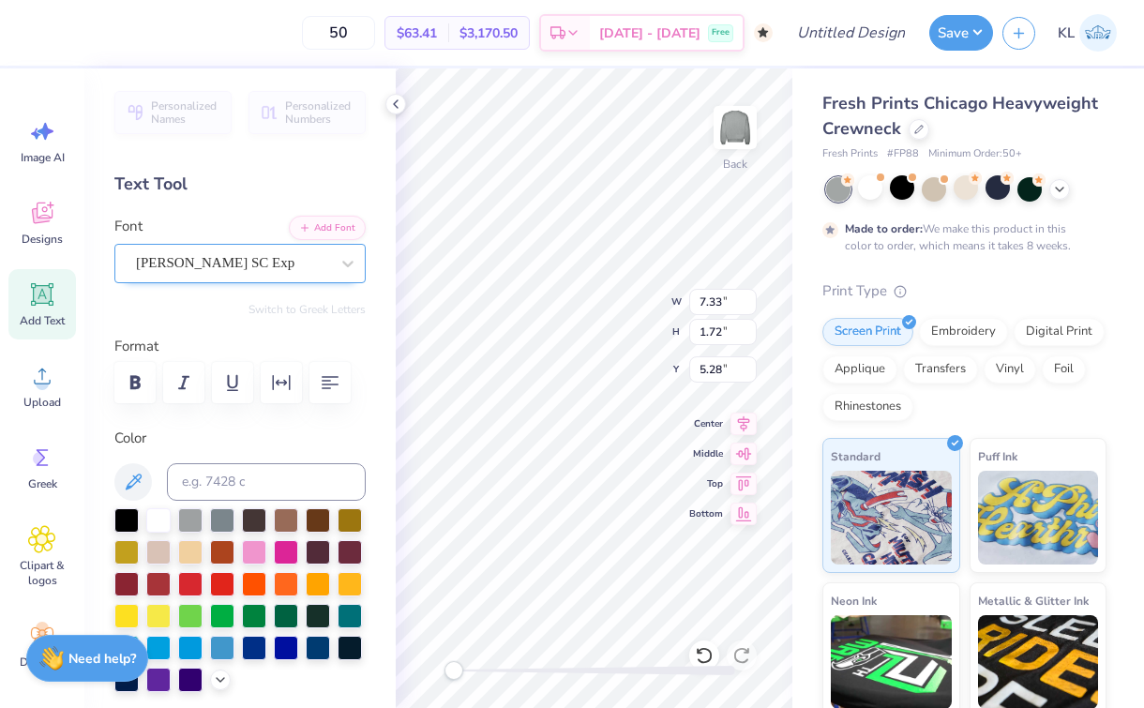
click at [287, 261] on div "[PERSON_NAME] SC Exp" at bounding box center [232, 263] width 197 height 29
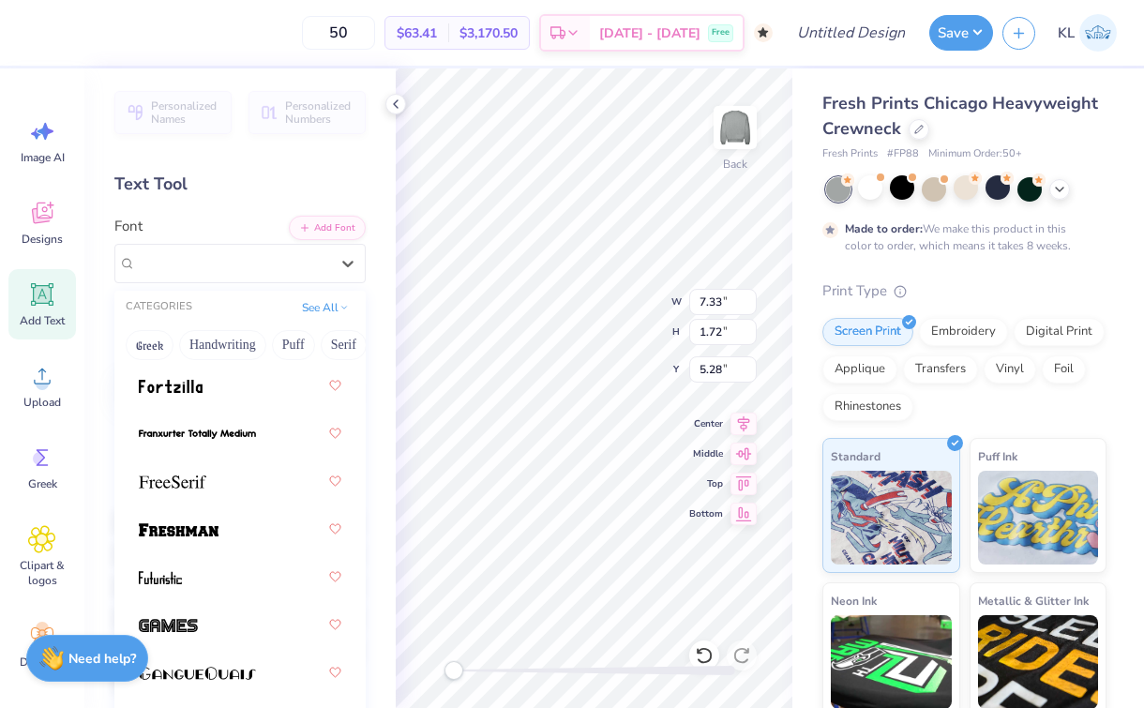
scroll to position [5809, 0]
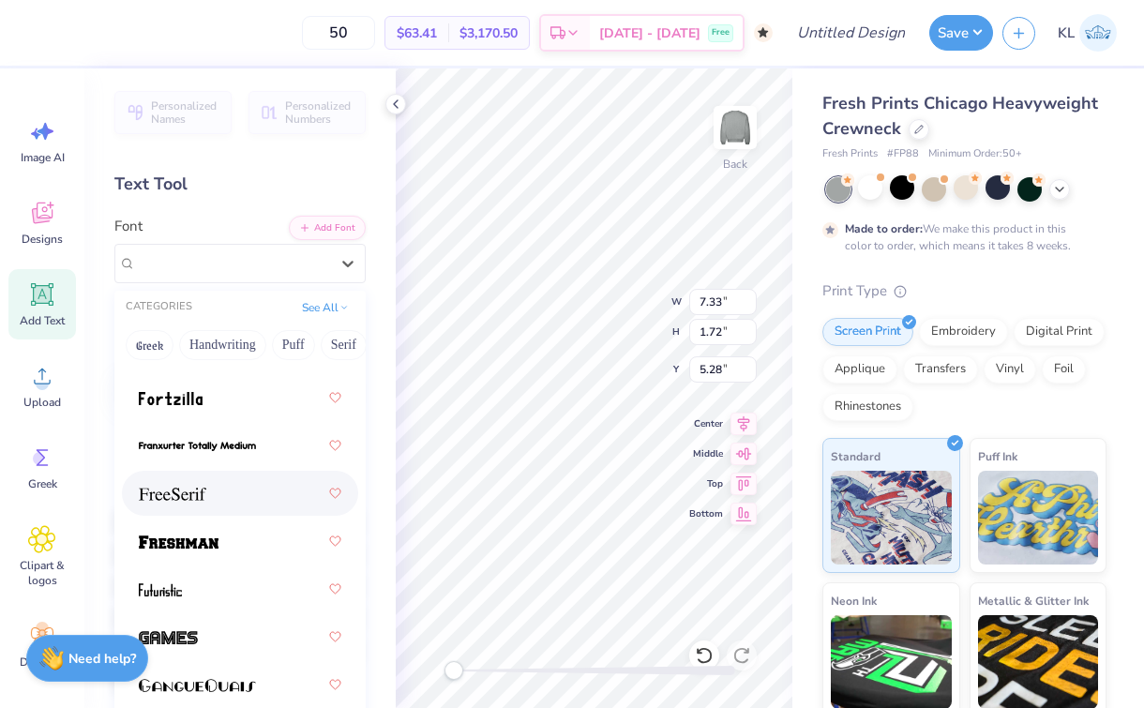
click at [220, 488] on div at bounding box center [240, 493] width 203 height 34
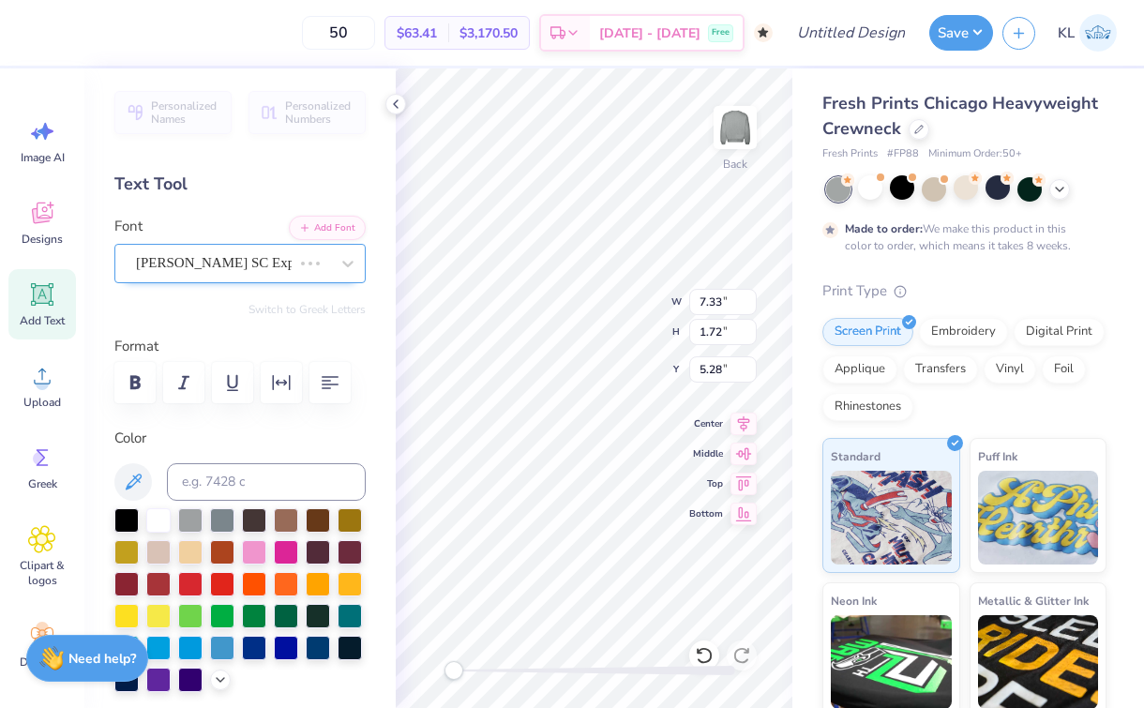
click at [309, 262] on span at bounding box center [311, 264] width 4 height 4
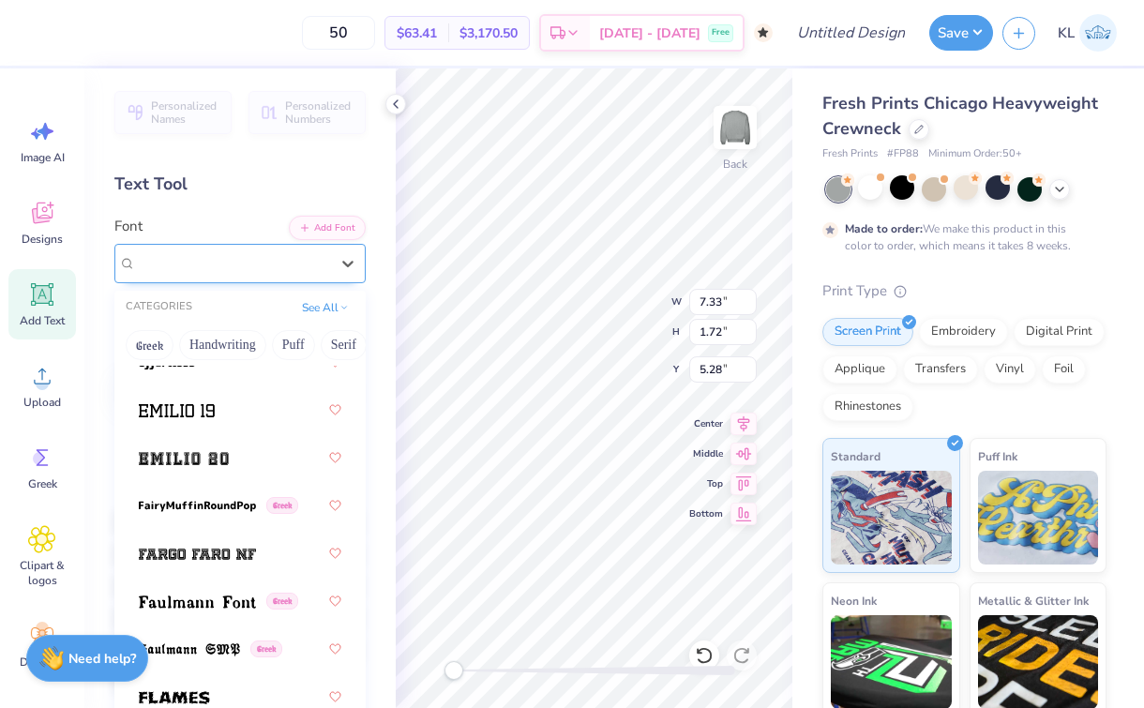
scroll to position [5476, 0]
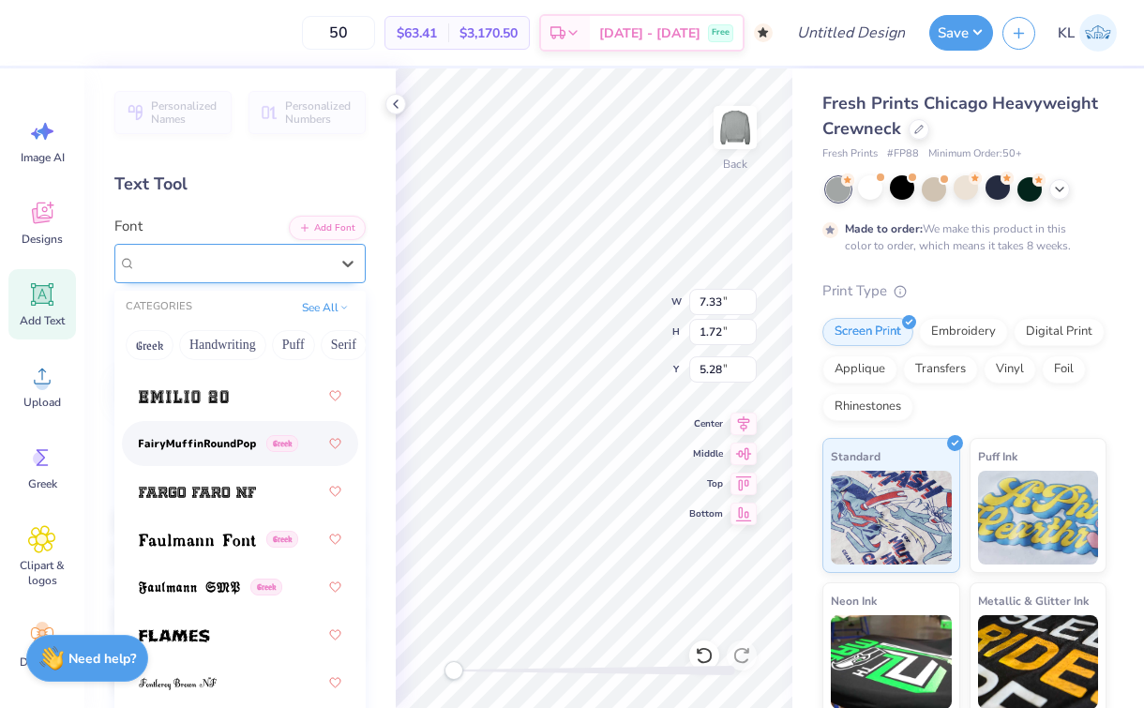
click at [206, 429] on div "Greek" at bounding box center [240, 444] width 203 height 34
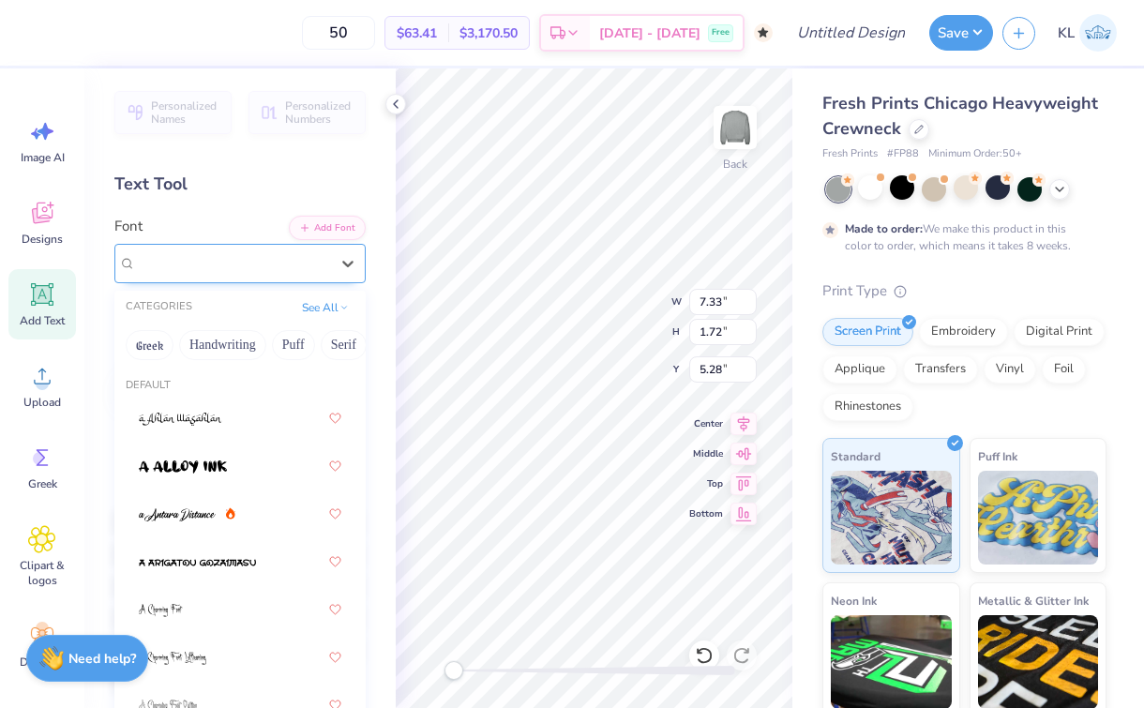
click at [255, 274] on div at bounding box center [232, 262] width 193 height 25
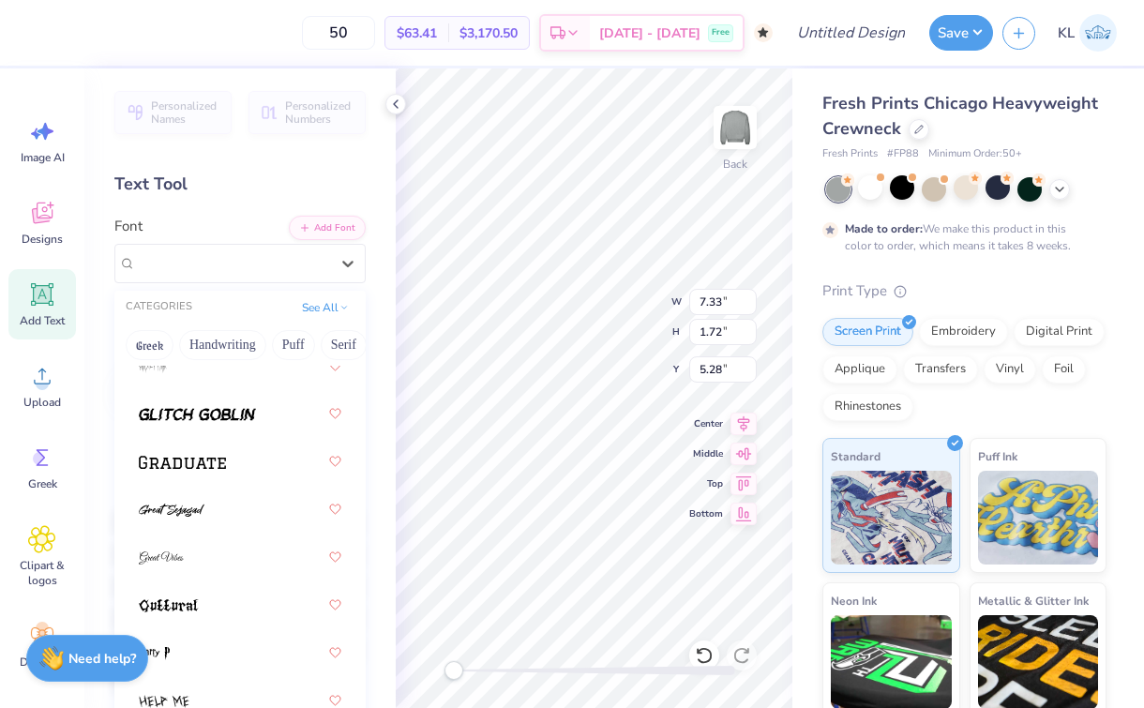
scroll to position [6235, 0]
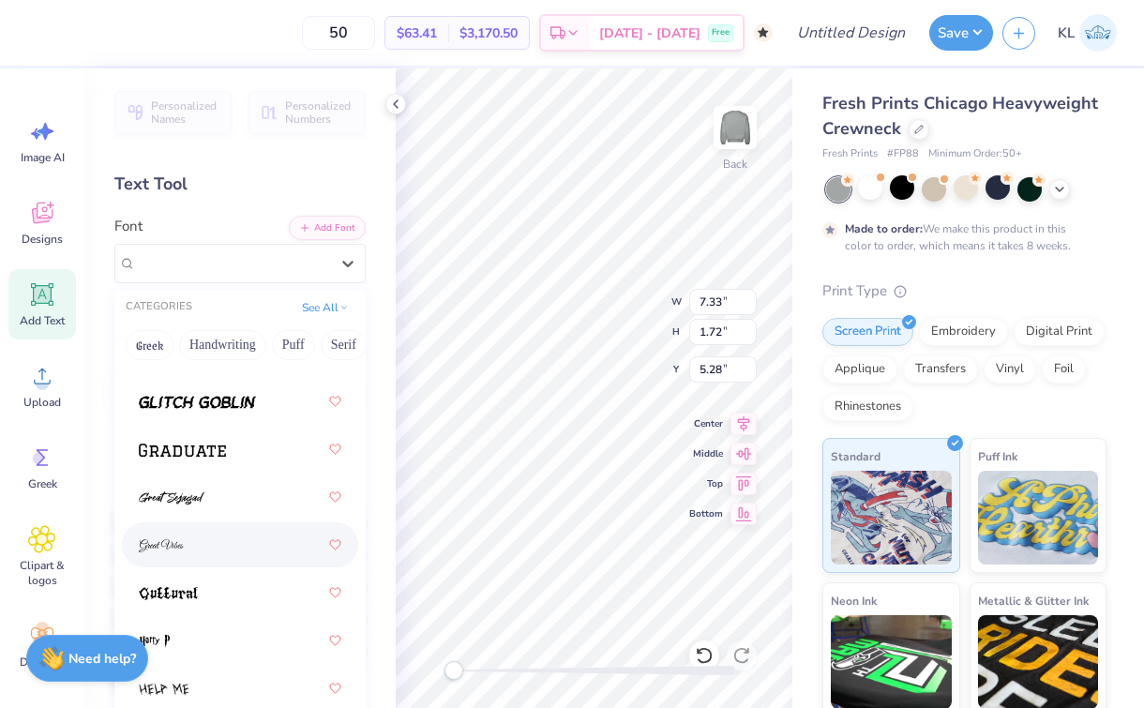
click at [365, 338] on div "Personalized Names Personalized Numbers Text Tool Add Font Font option Great Vi…" at bounding box center [239, 388] width 311 height 640
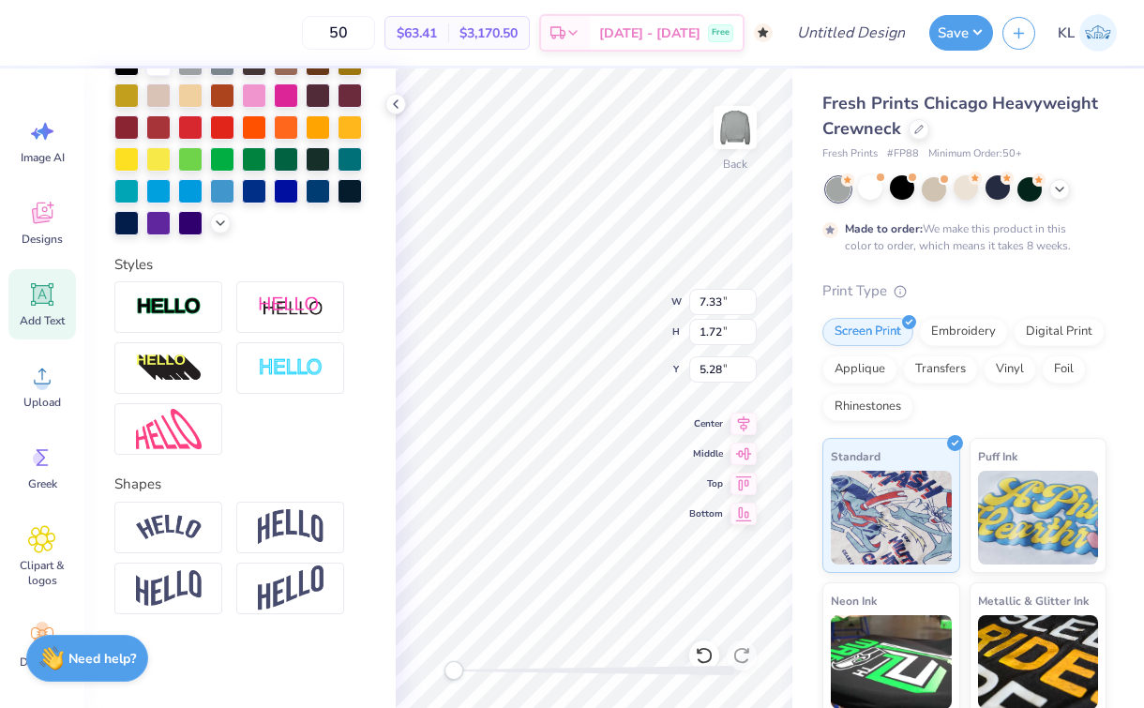
scroll to position [488, 0]
click at [154, 535] on img at bounding box center [169, 527] width 66 height 25
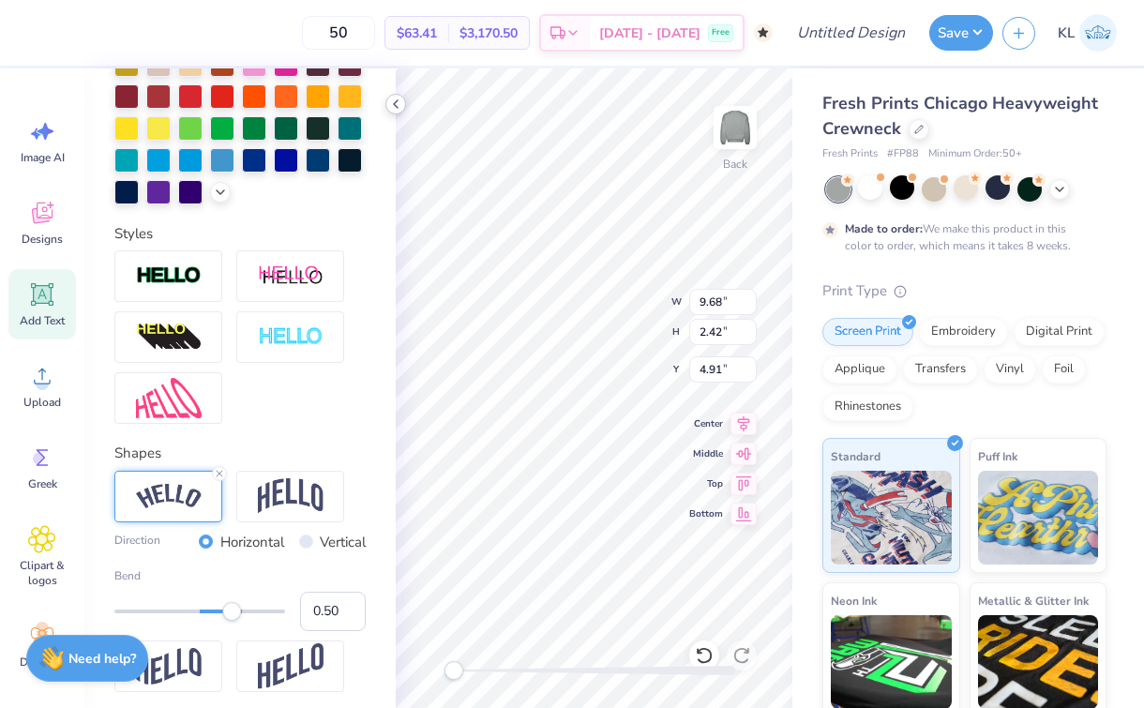
scroll to position [15, 9]
type textarea "Kappa Kappa Gamma"
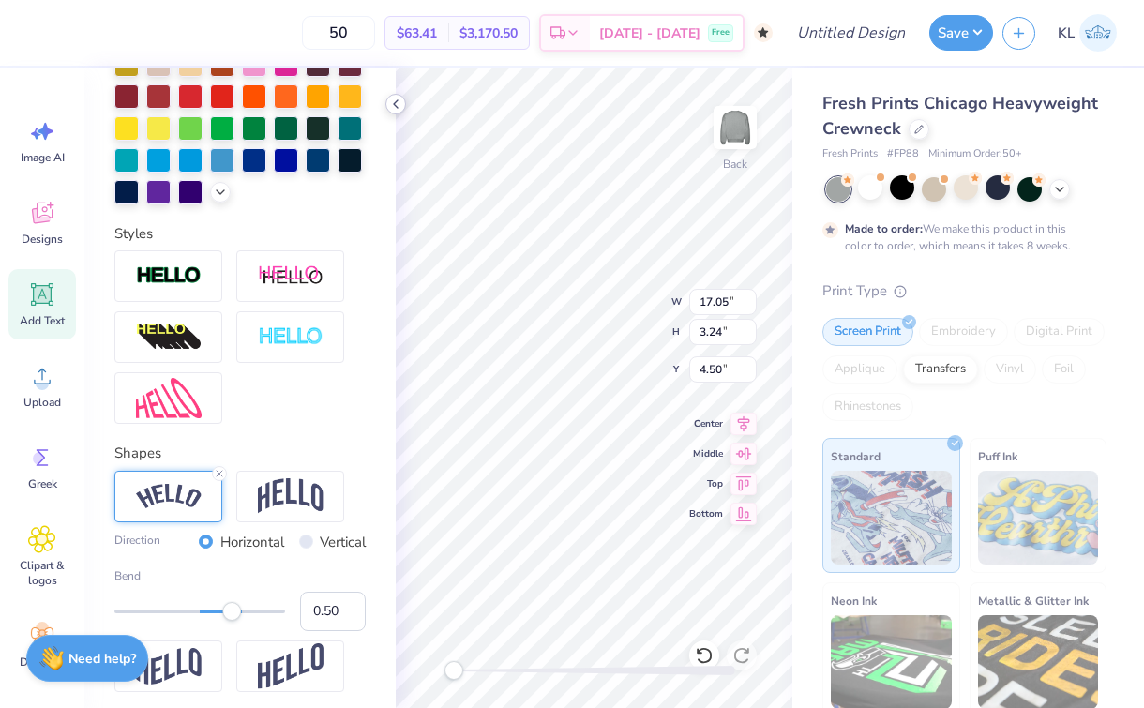
type input "12.44"
type input "2.36"
type input "5.37"
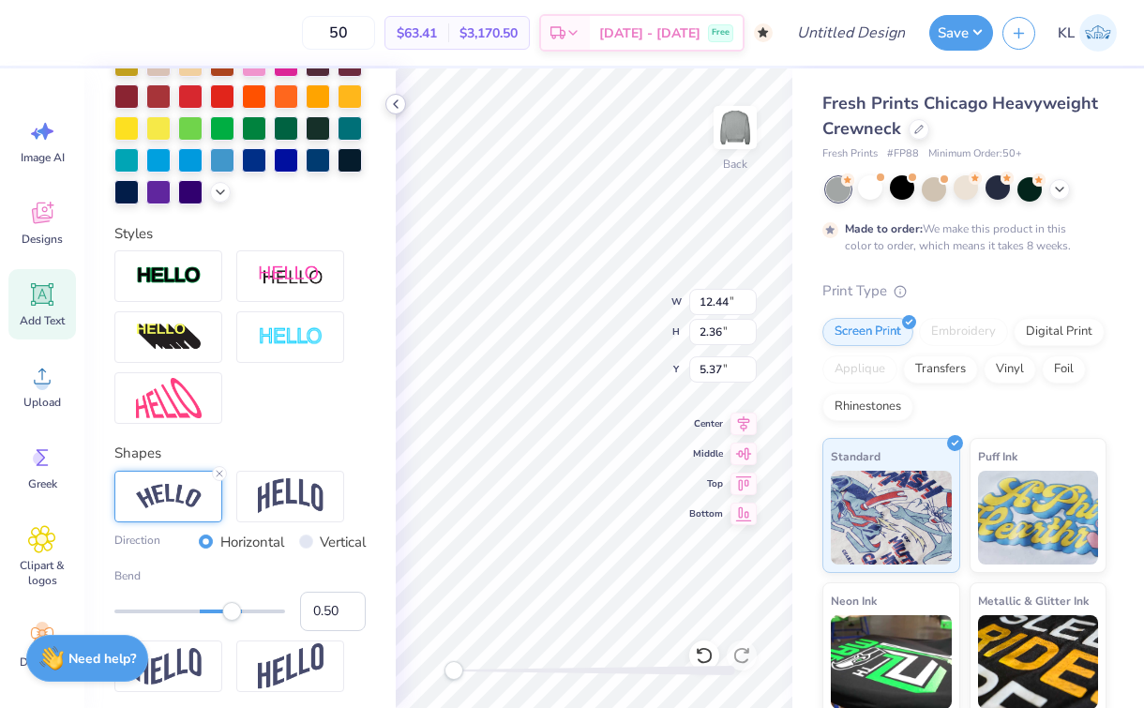
scroll to position [15, 5]
type textarea "Kappa Kappa Gamma"
type input "0.37"
drag, startPoint x: 240, startPoint y: 643, endPoint x: 220, endPoint y: 644, distance: 19.7
click at [220, 621] on div "Accessibility label" at bounding box center [222, 611] width 19 height 19
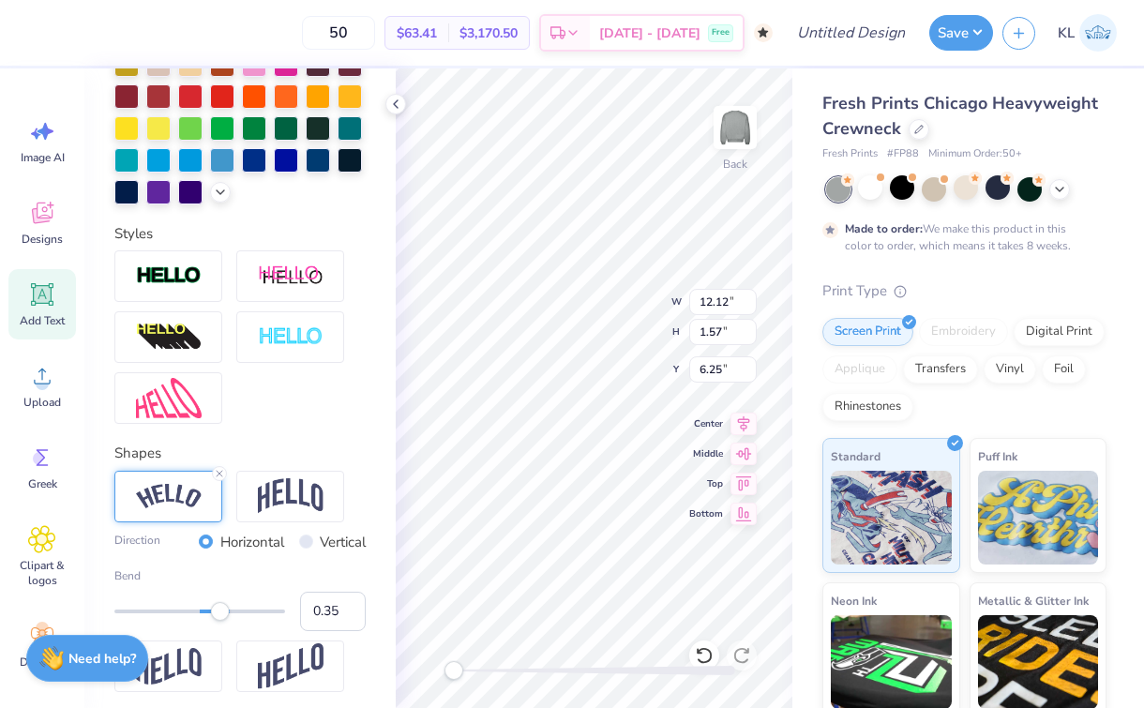
scroll to position [597, 0]
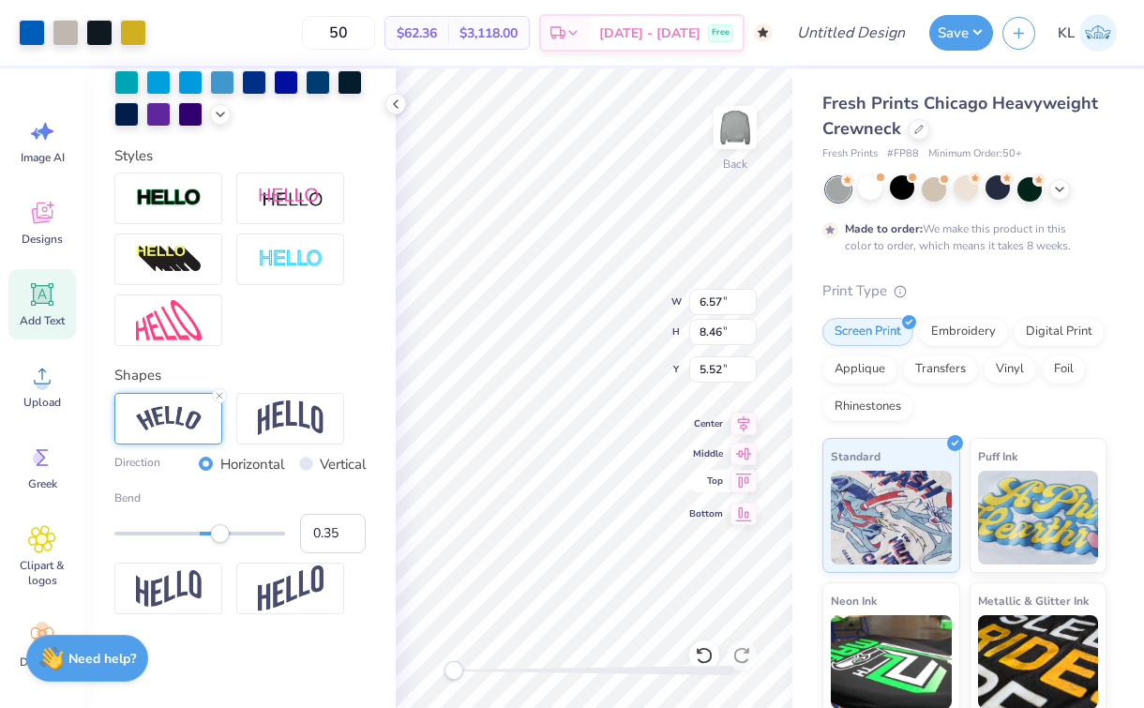
type input "9.20"
type input "11.84"
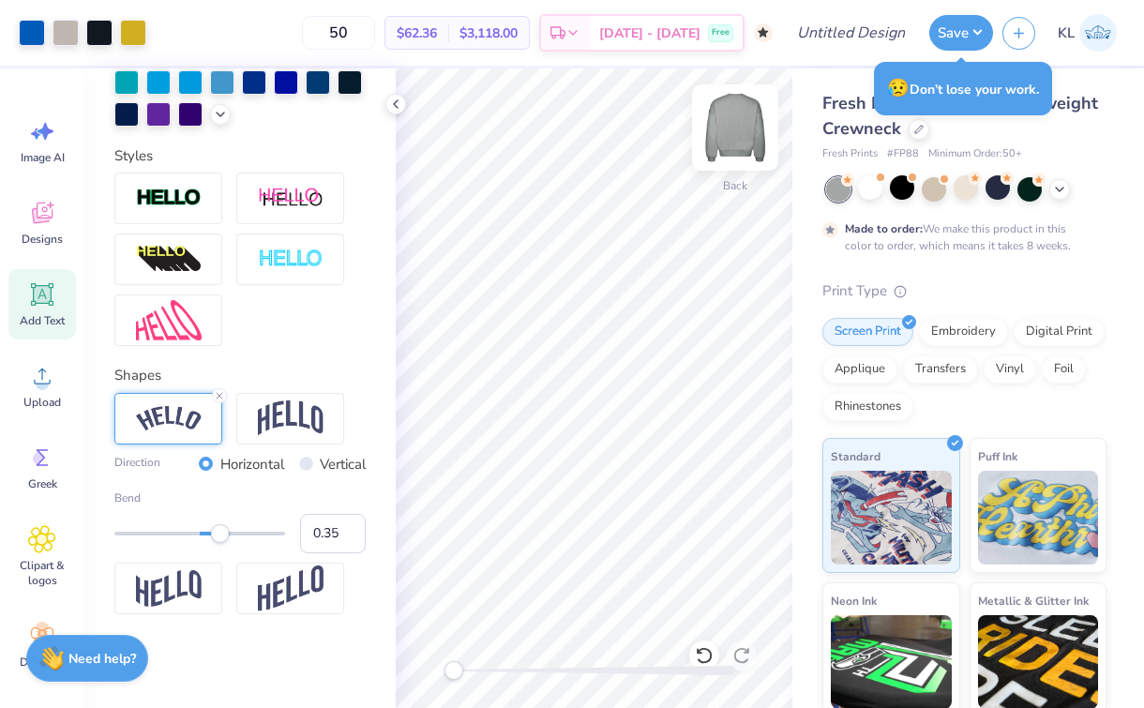
click at [735, 128] on img at bounding box center [735, 127] width 75 height 75
click at [735, 128] on img at bounding box center [736, 128] width 38 height 38
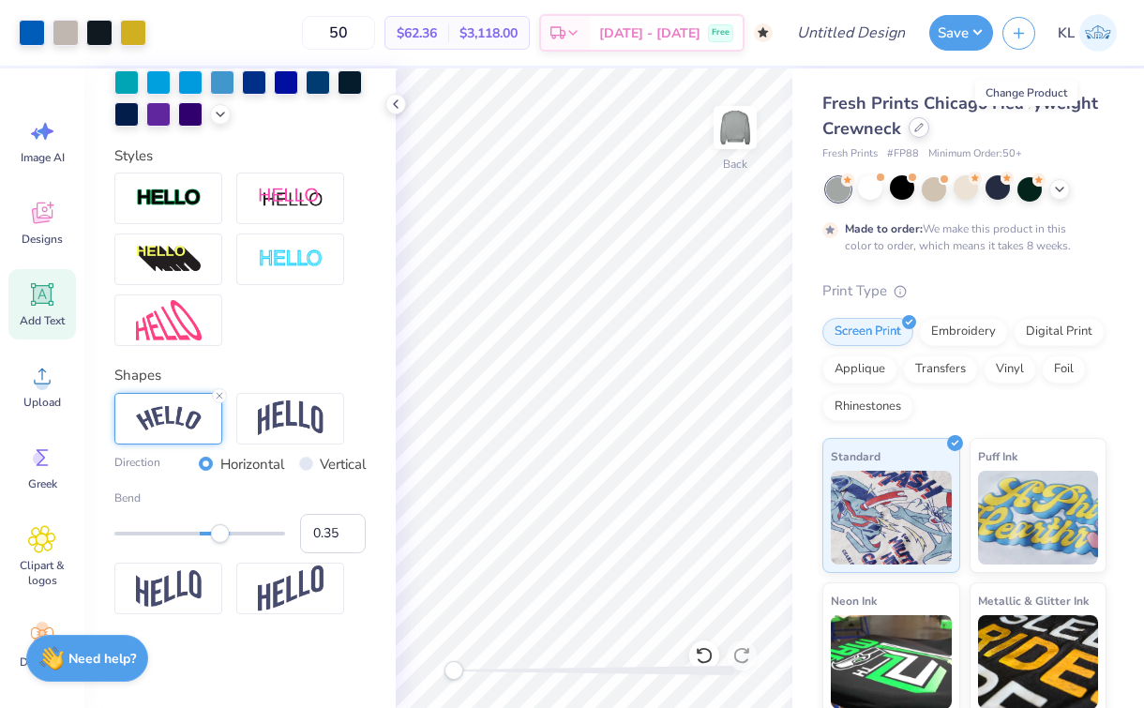
click at [923, 126] on icon at bounding box center [919, 128] width 8 height 8
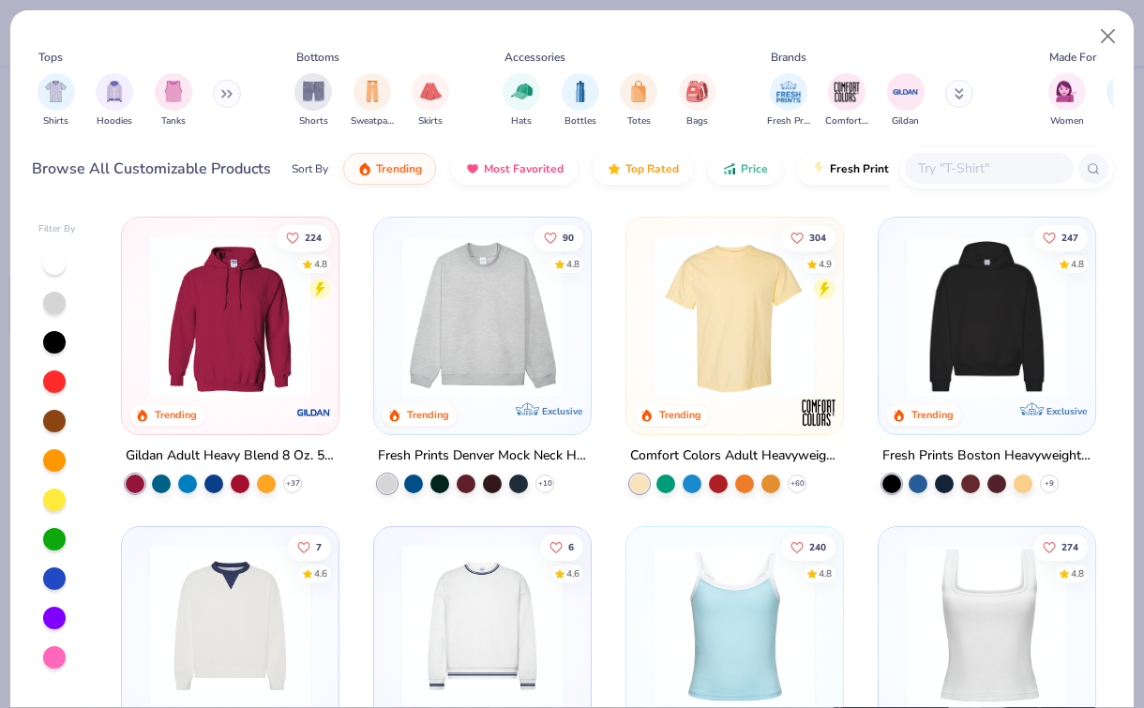
click at [462, 302] on img at bounding box center [482, 316] width 179 height 160
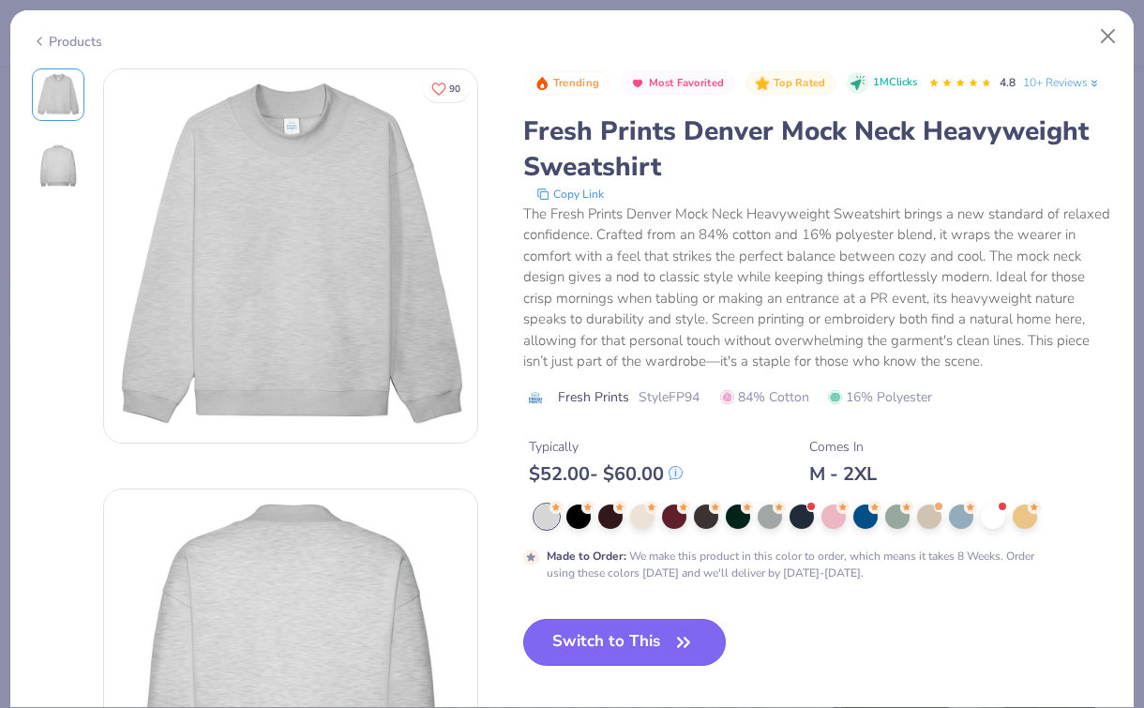
click at [655, 663] on button "Switch to This" at bounding box center [625, 642] width 204 height 47
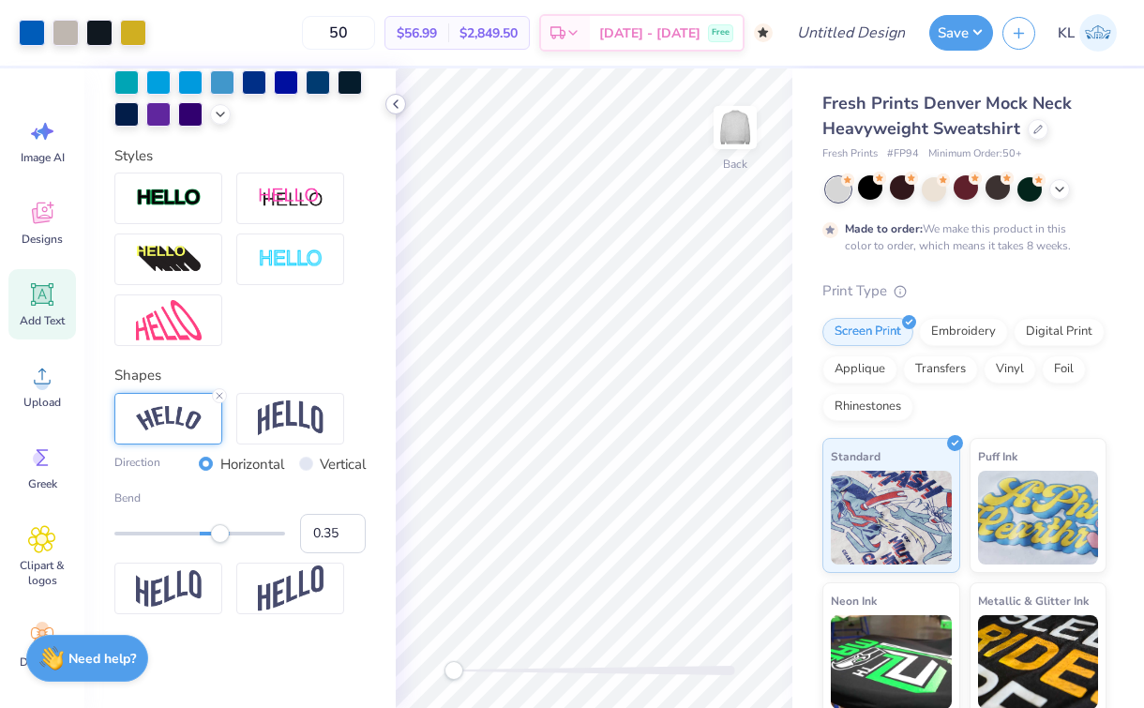
click at [394, 111] on icon at bounding box center [395, 104] width 15 height 15
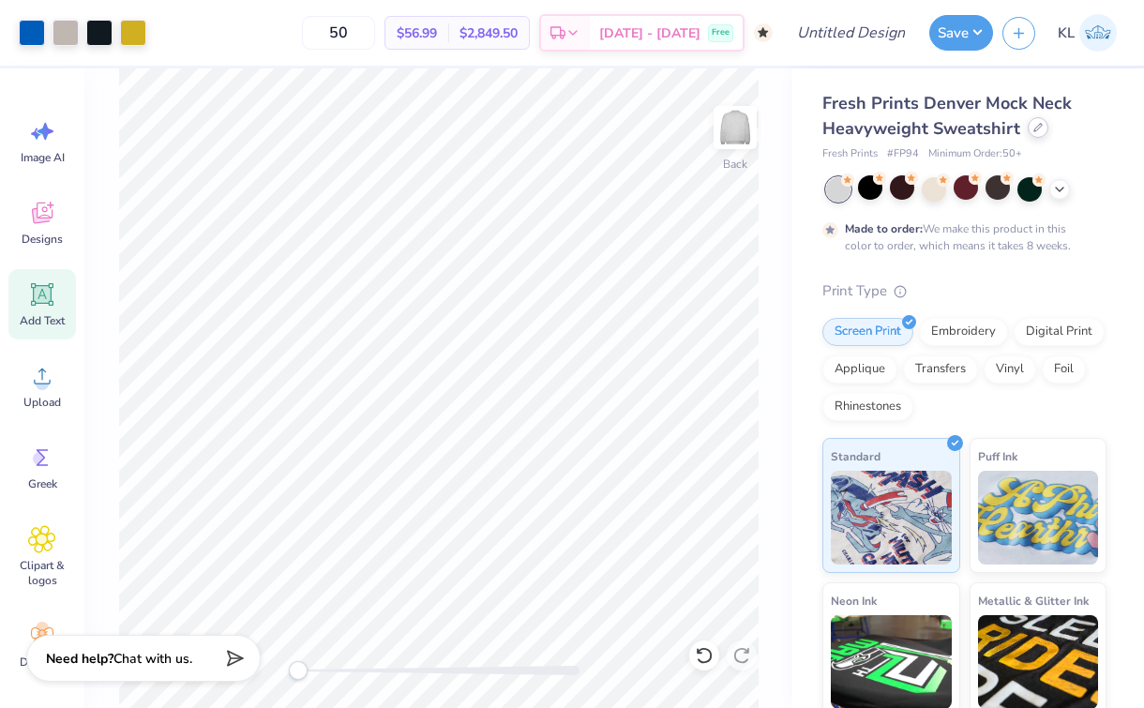
click at [1035, 130] on icon at bounding box center [1038, 127] width 9 height 9
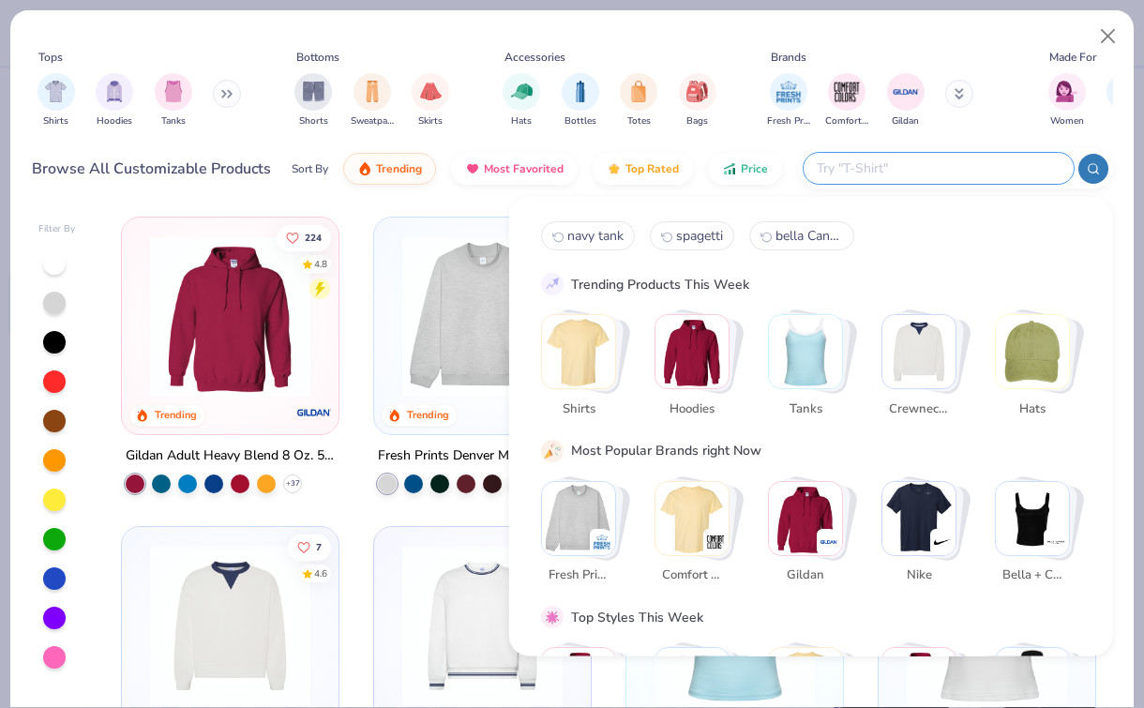
click at [990, 161] on input "text" at bounding box center [938, 169] width 246 height 22
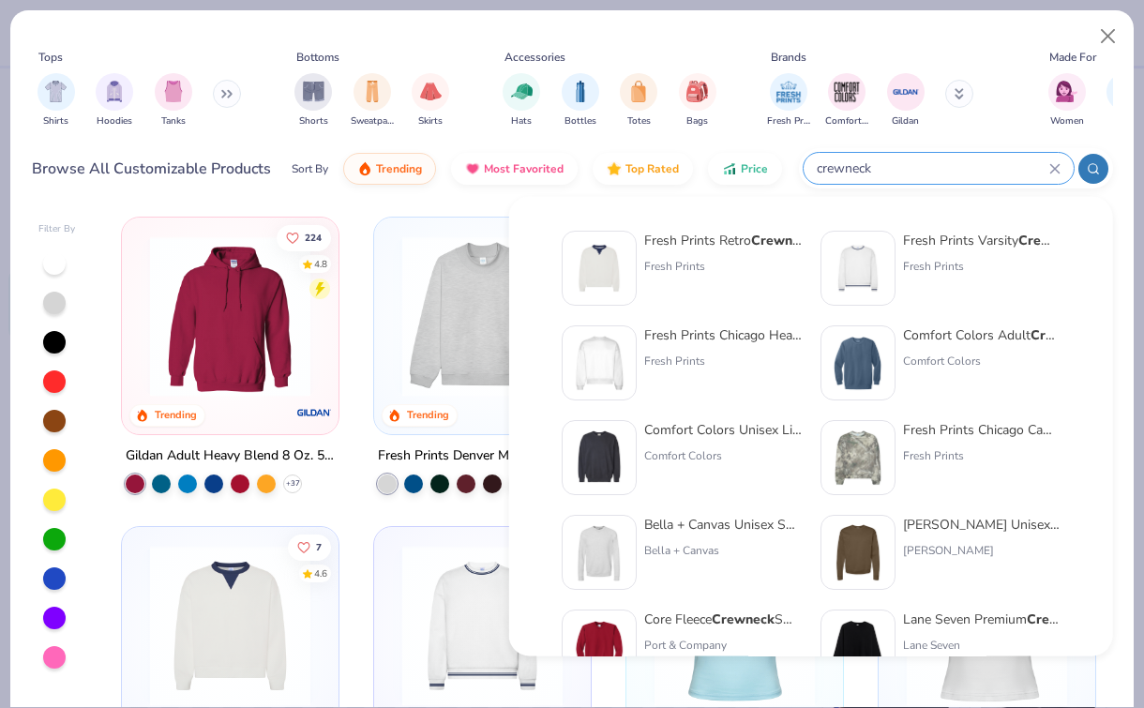
type input "crewneck"
click at [736, 339] on div "Fresh Prints Chicago Heavyweight Crewneck" at bounding box center [723, 335] width 158 height 20
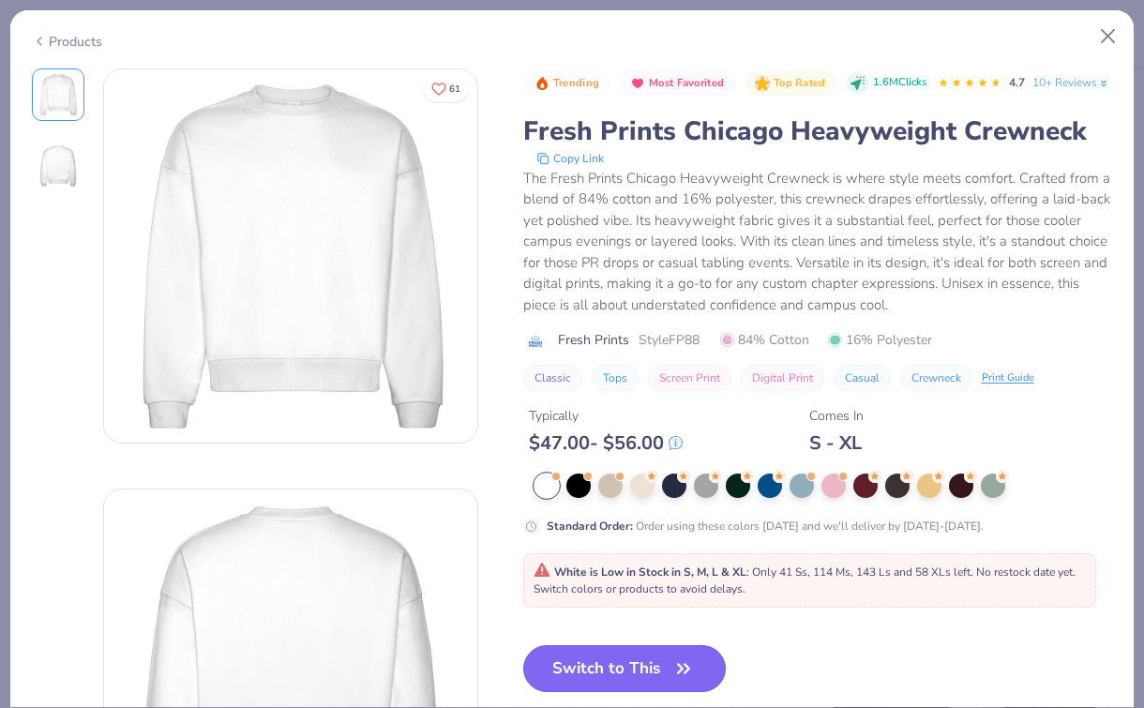
click at [653, 688] on button "Switch to This" at bounding box center [625, 668] width 204 height 47
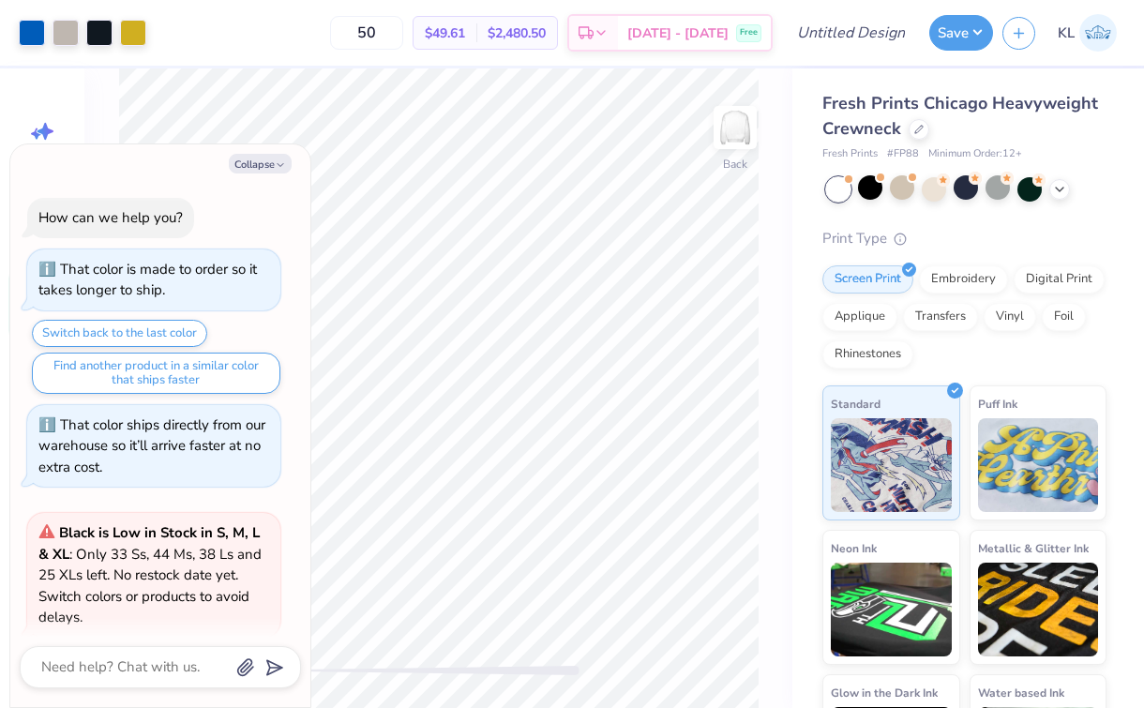
scroll to position [657, 0]
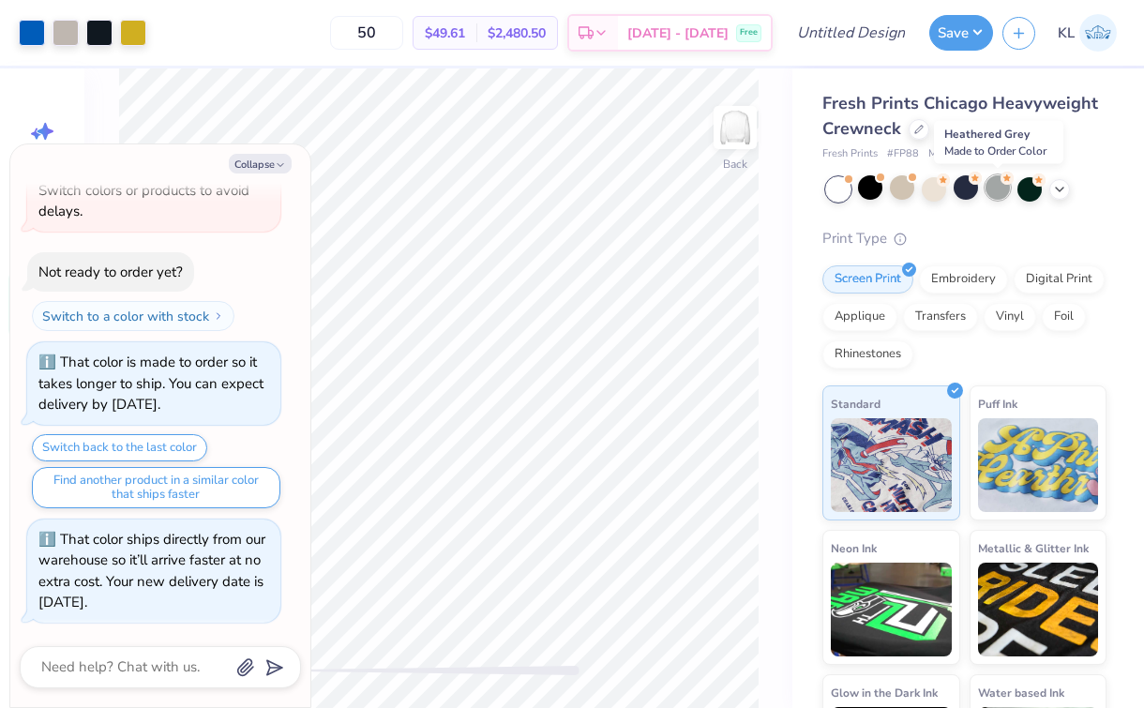
click at [990, 187] on div at bounding box center [998, 187] width 24 height 24
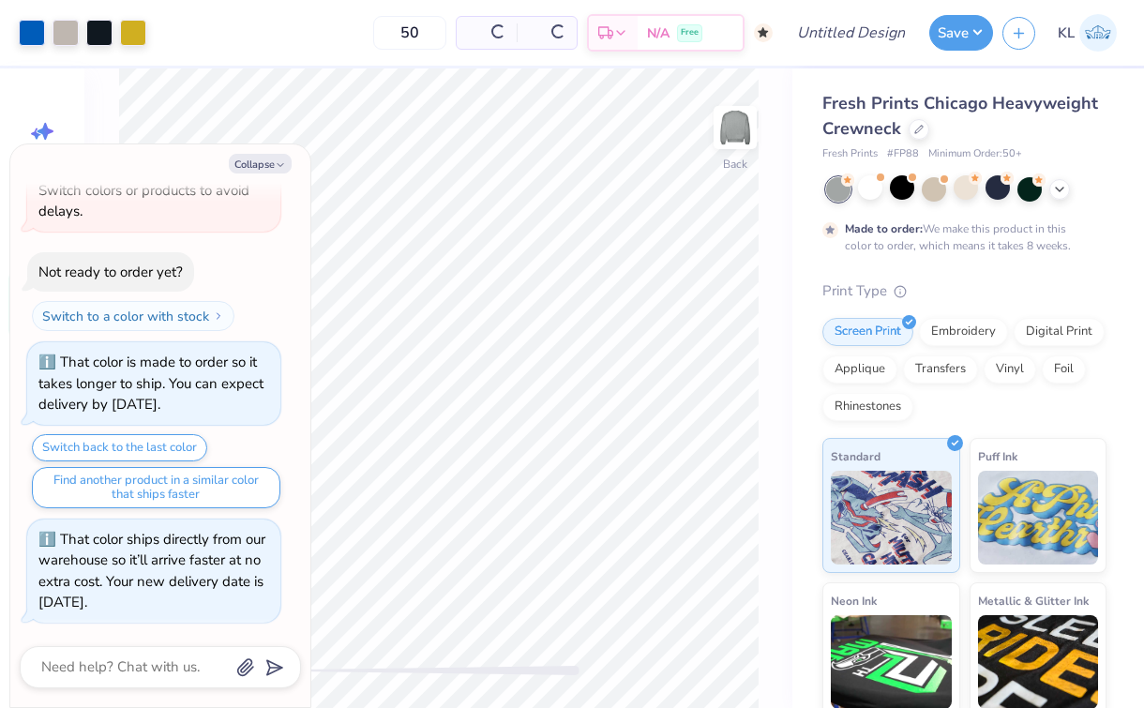
scroll to position [834, 0]
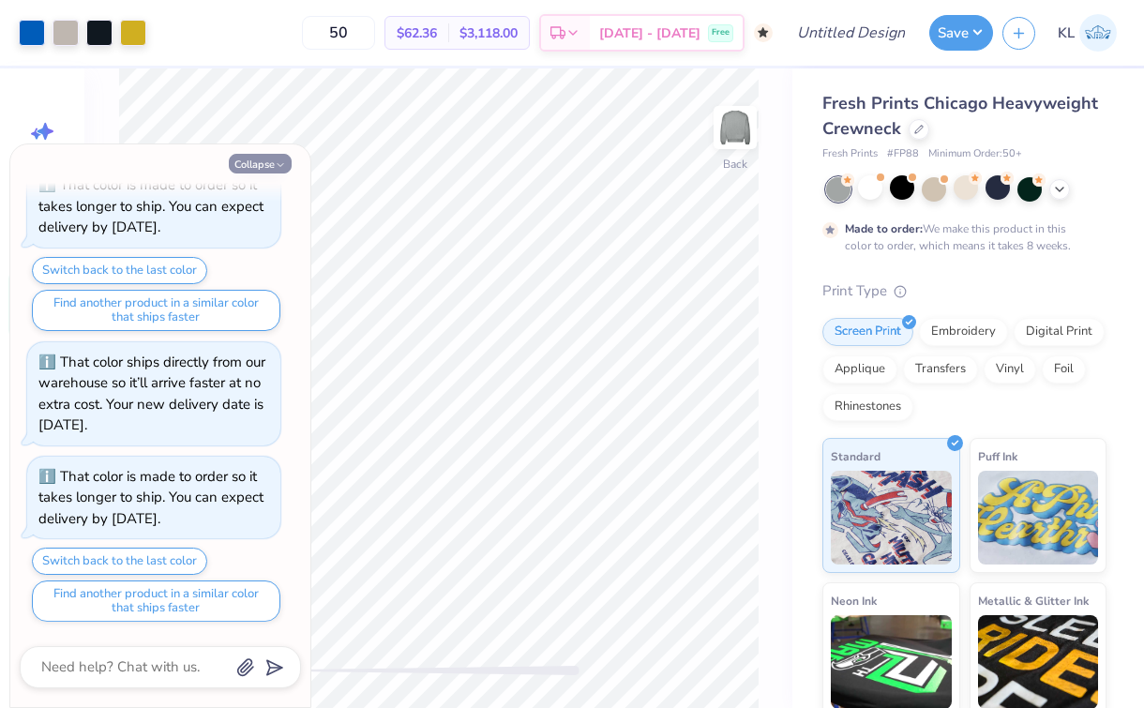
click at [246, 161] on button "Collapse" at bounding box center [260, 164] width 63 height 20
type textarea "x"
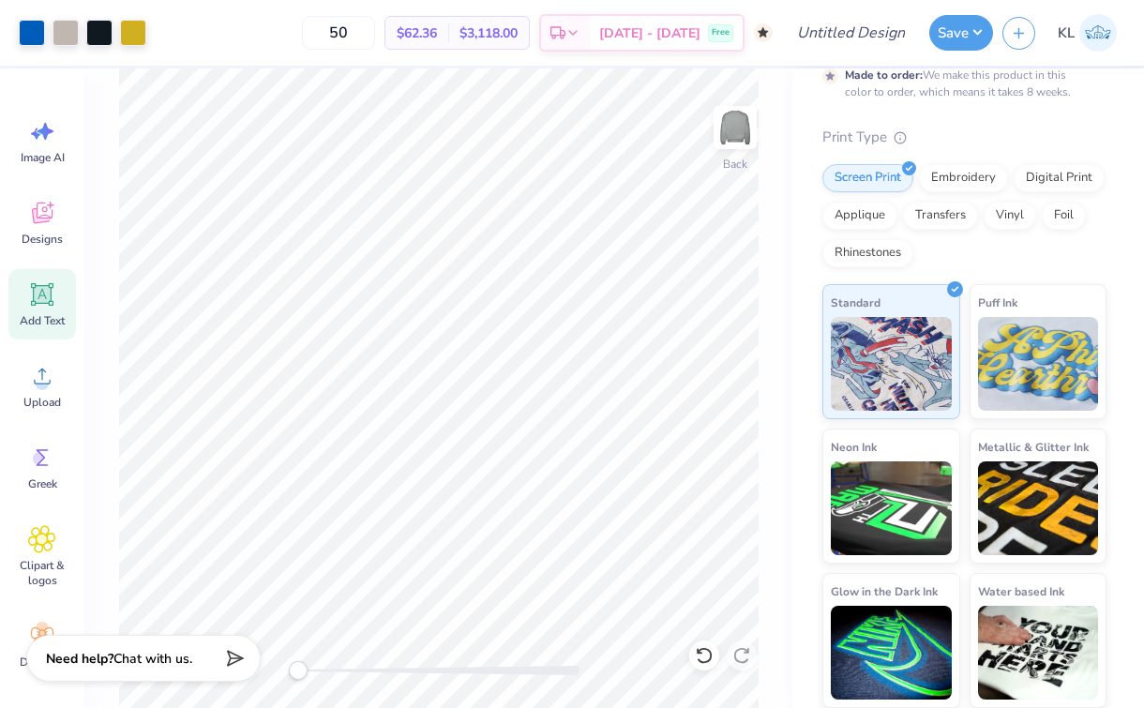
scroll to position [0, 0]
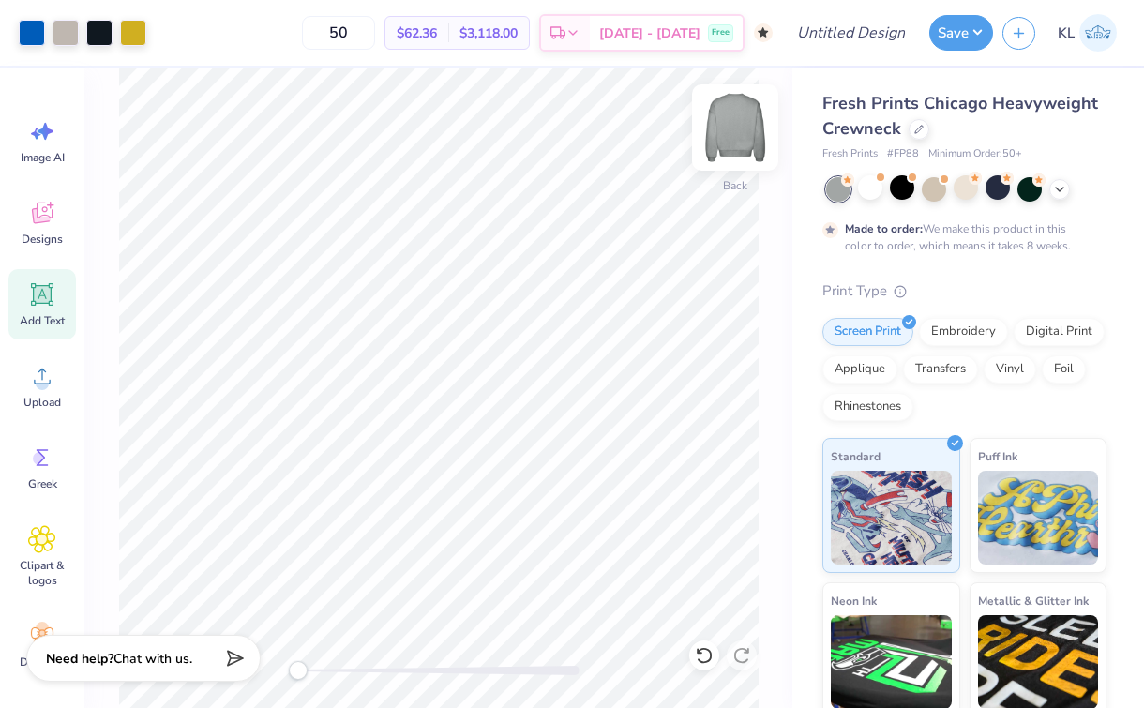
click at [734, 137] on img at bounding box center [735, 127] width 75 height 75
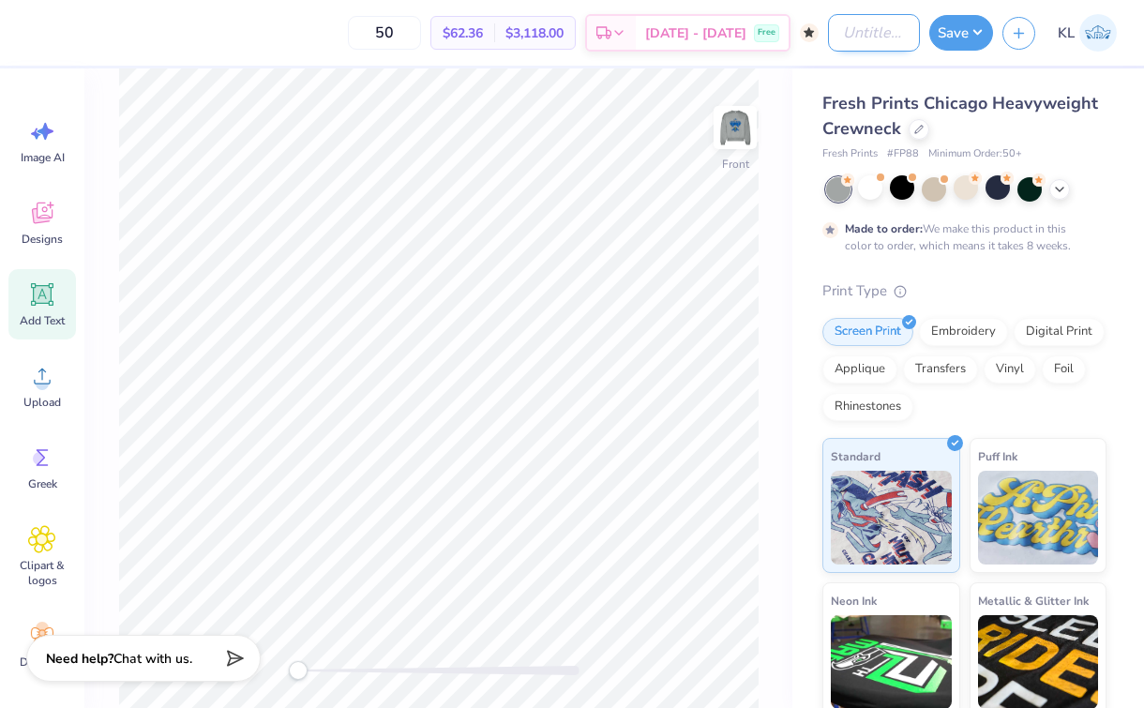
click at [867, 30] on input "Design Title" at bounding box center [874, 33] width 92 height 38
type input "kkg crewneck"
click at [949, 35] on button "Save" at bounding box center [961, 30] width 64 height 36
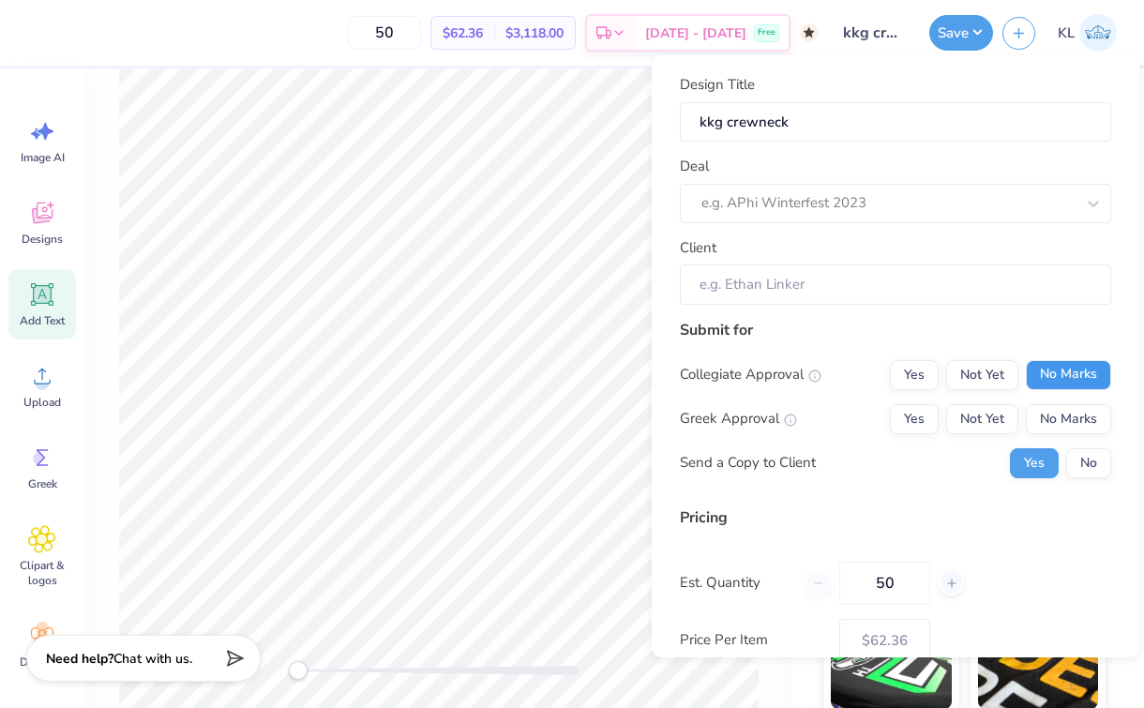
click at [1071, 375] on button "No Marks" at bounding box center [1068, 375] width 85 height 30
click at [897, 415] on button "Yes" at bounding box center [914, 419] width 49 height 30
type input "$62.36"
click at [1073, 464] on button "No" at bounding box center [1088, 463] width 45 height 30
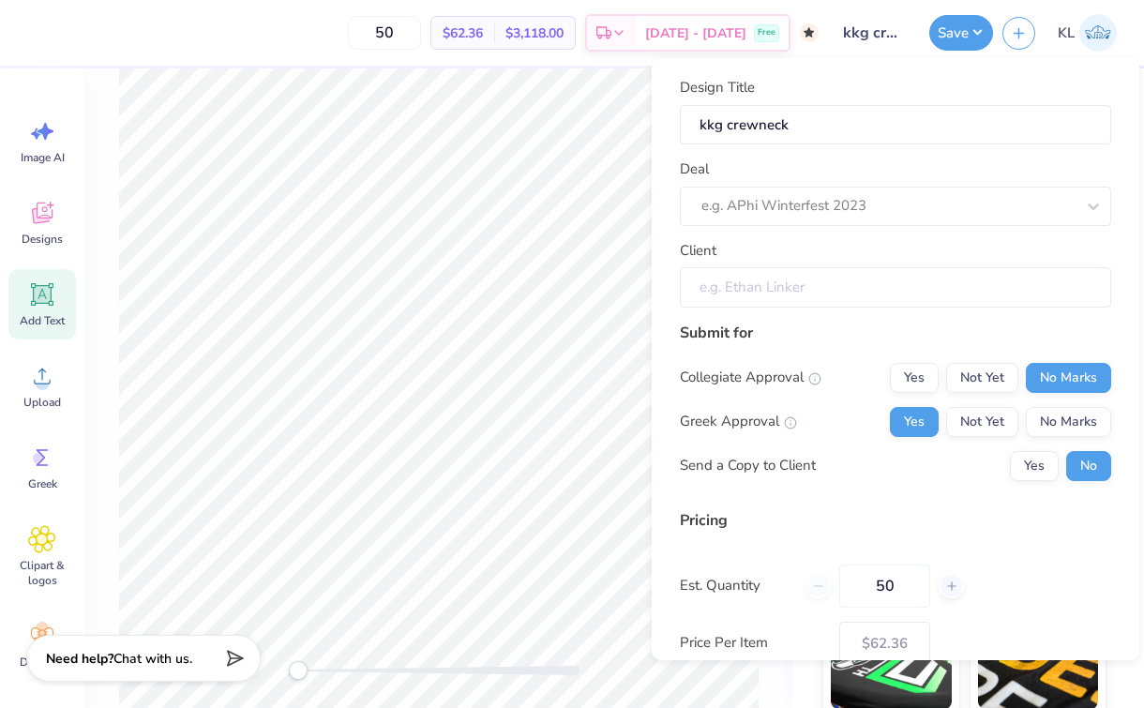
click at [874, 281] on input "Client" at bounding box center [895, 287] width 431 height 40
click at [894, 295] on input "Client" at bounding box center [895, 287] width 431 height 40
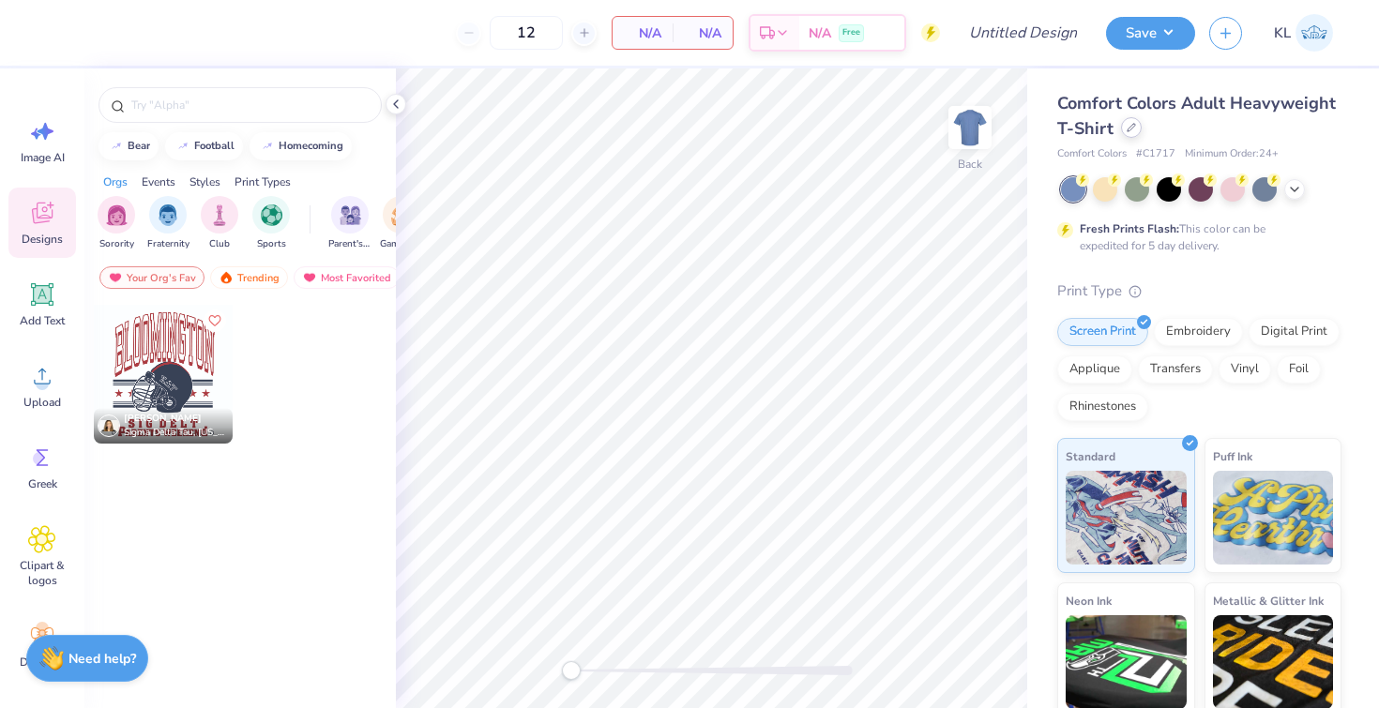
click at [1136, 131] on icon at bounding box center [1130, 127] width 9 height 9
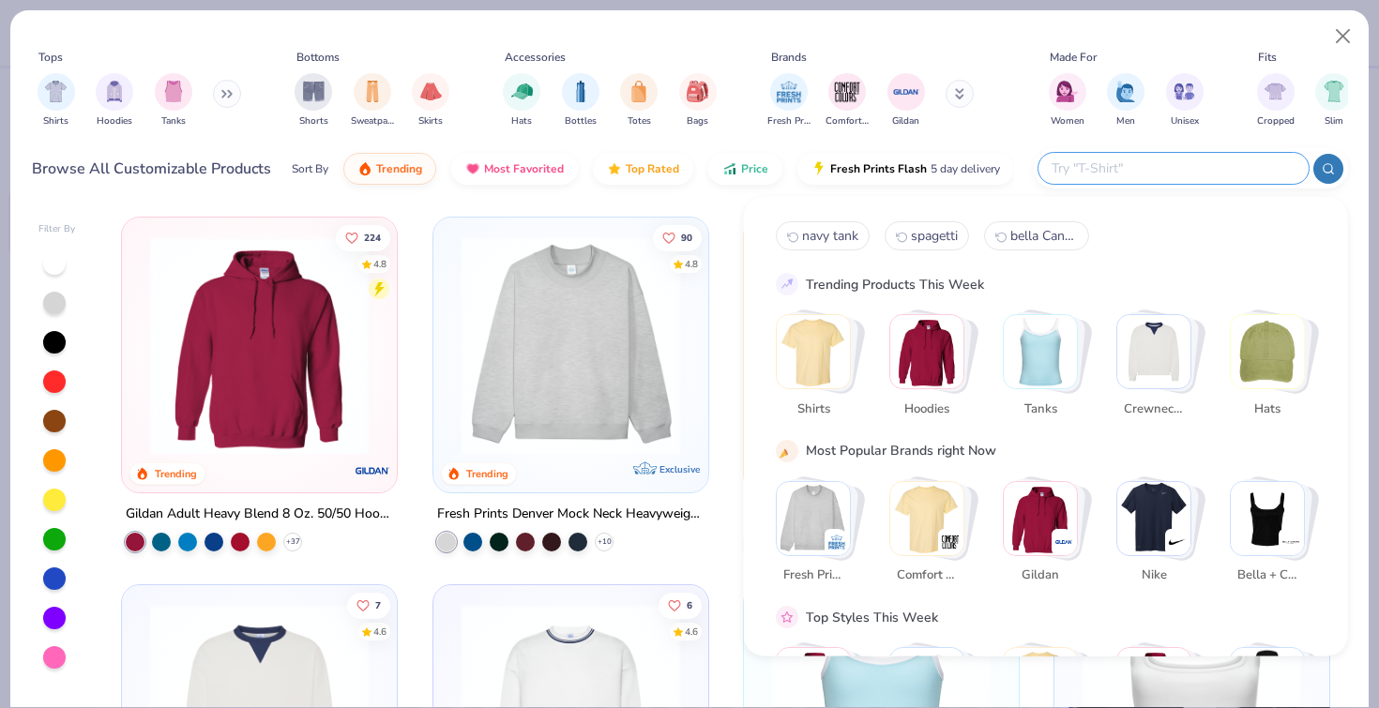
click at [1201, 175] on input "text" at bounding box center [1173, 169] width 246 height 22
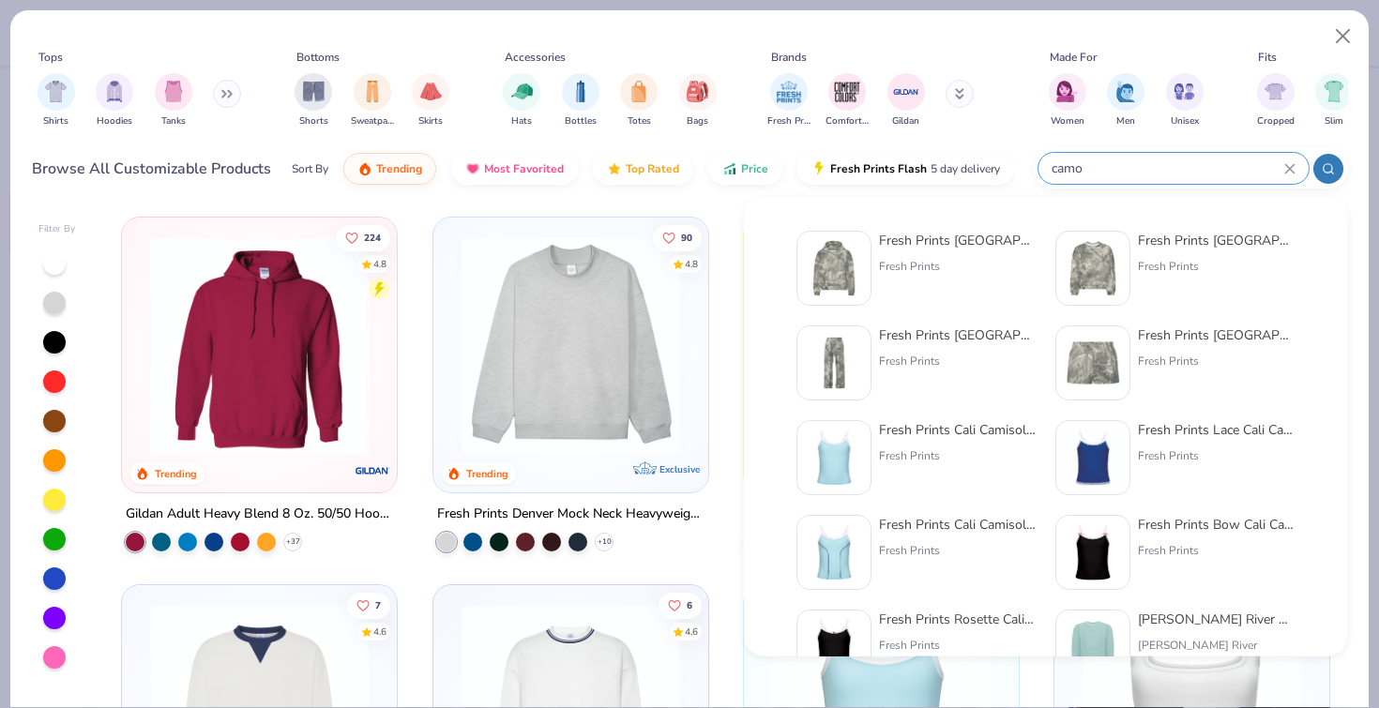
type input "camo"
click at [1352, 295] on div "Filter By 224 4.8 Trending Gildan Adult Heavy Blend 8 Oz. 50/50 Hooded Sweatshi…" at bounding box center [689, 455] width 1358 height 505
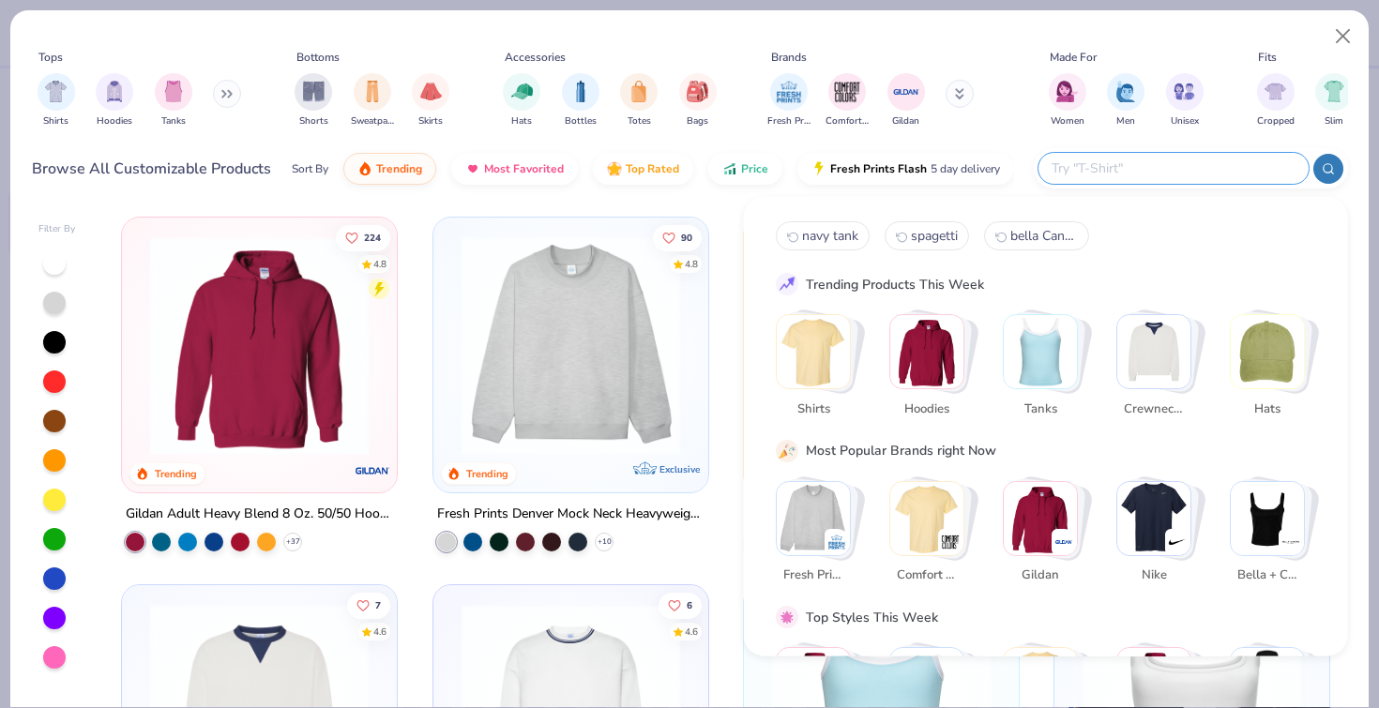
click at [1254, 169] on input "text" at bounding box center [1173, 169] width 246 height 22
click at [1265, 256] on div "navy tank spagetti bella Canvas Trending Products This Week Shirts Hoodies Tank…" at bounding box center [1046, 496] width 540 height 551
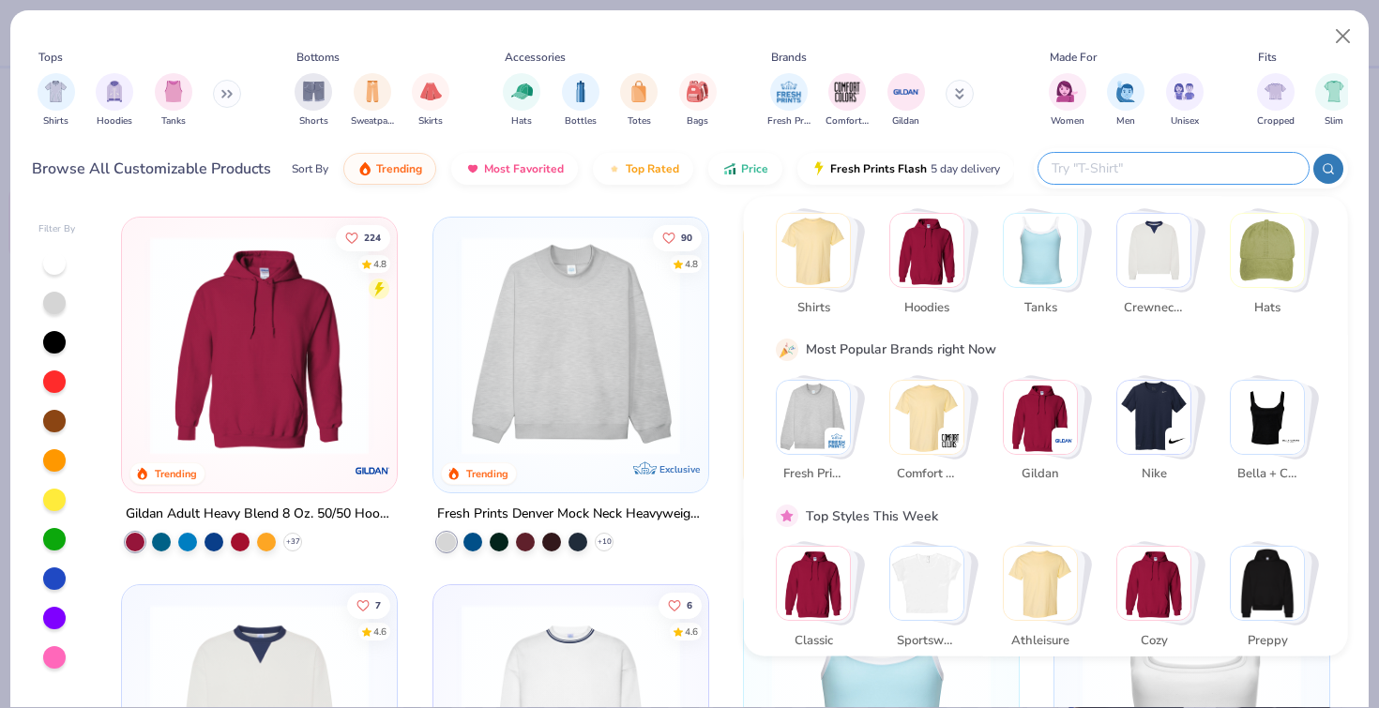
scroll to position [116, 0]
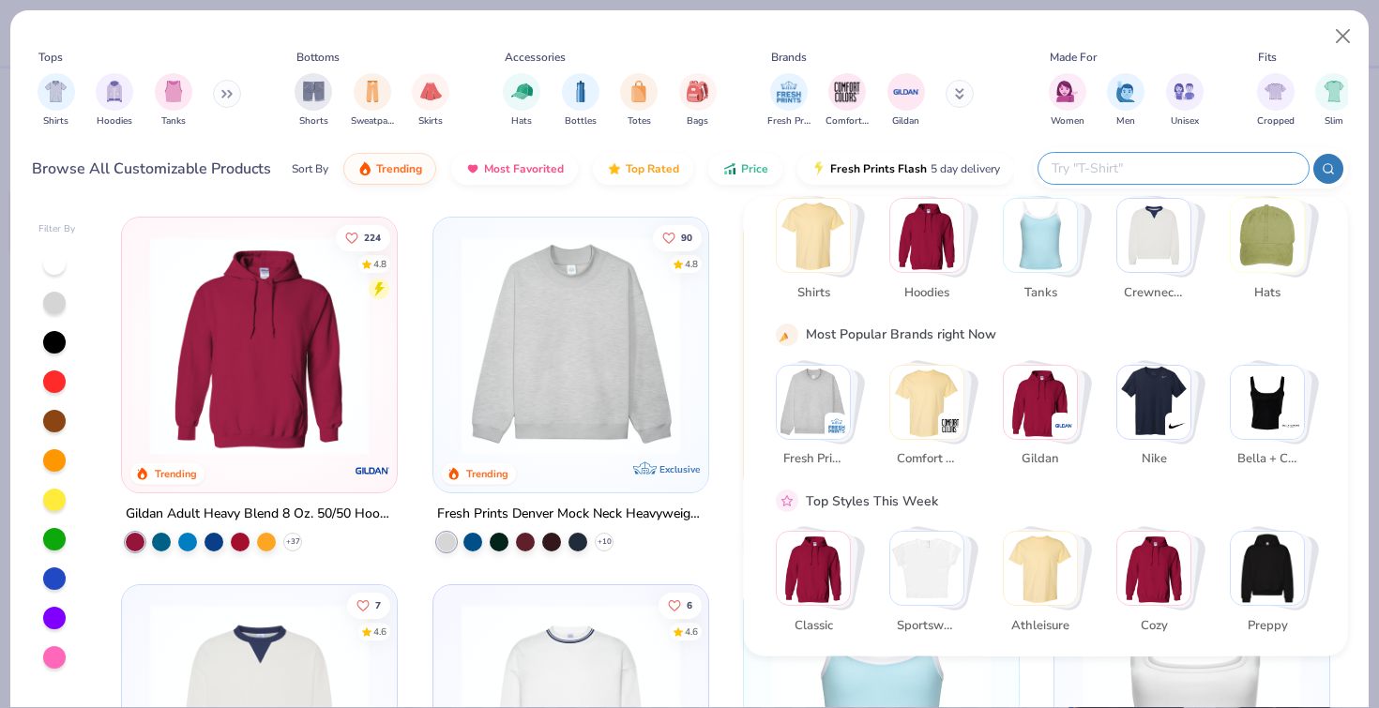
click at [1313, 136] on div "Tops Shirts Hoodies Tanks Bottoms Shorts Sweatpants Skirts Accessories Hats Bot…" at bounding box center [690, 92] width 1316 height 100
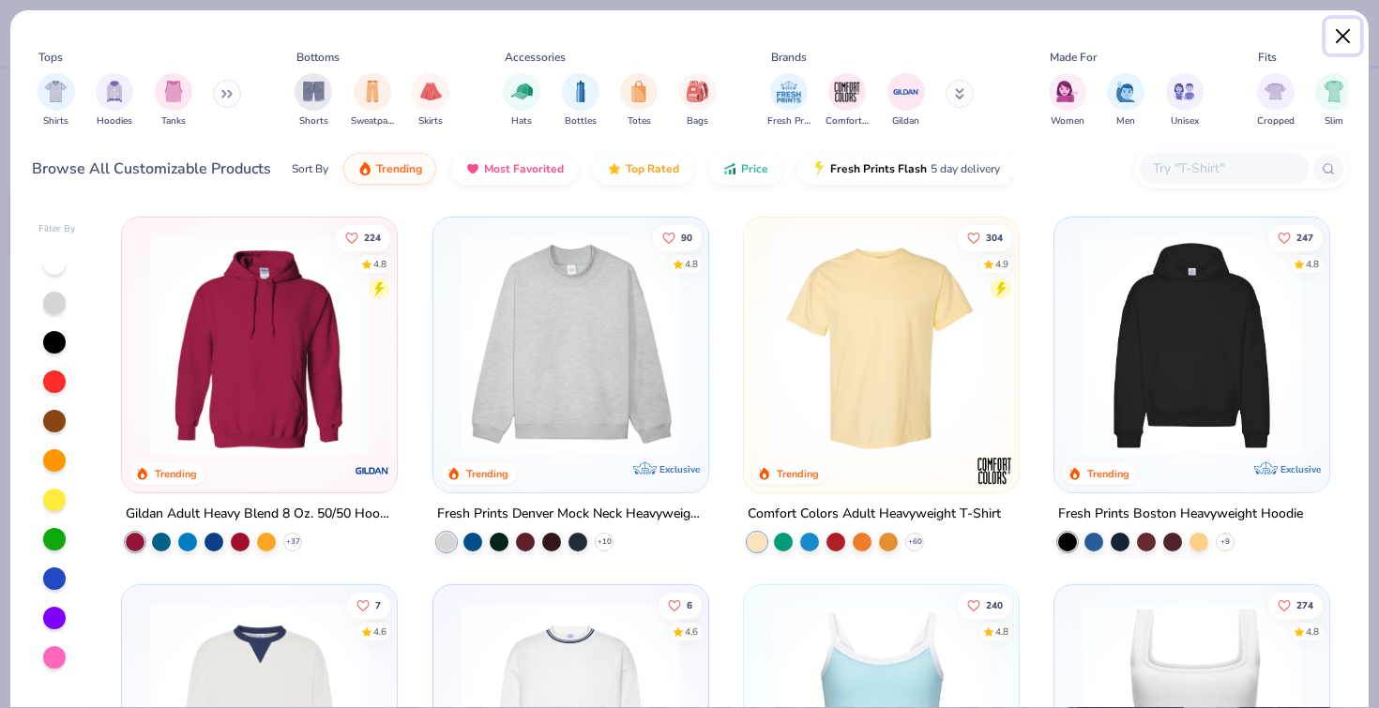
click at [1338, 34] on button "Close" at bounding box center [1343, 37] width 36 height 36
